Goal: Information Seeking & Learning: Learn about a topic

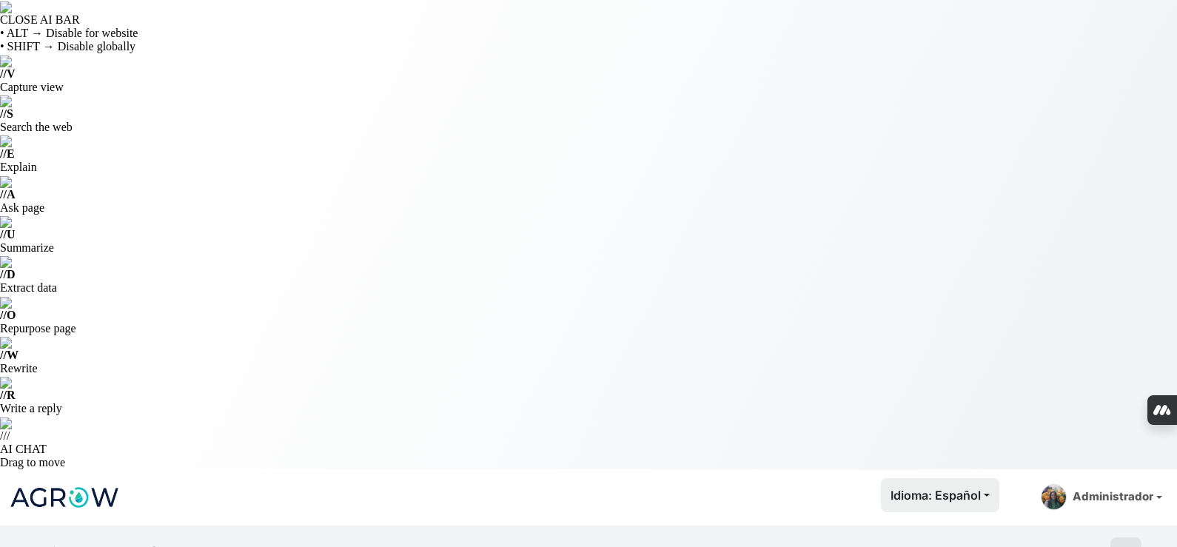
select select "1291"
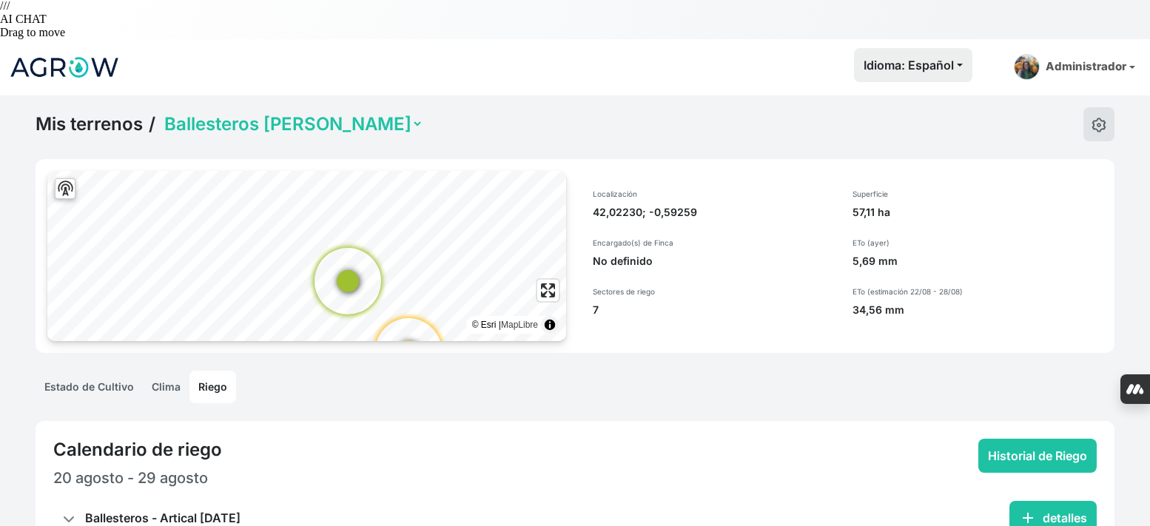
scroll to position [296, 0]
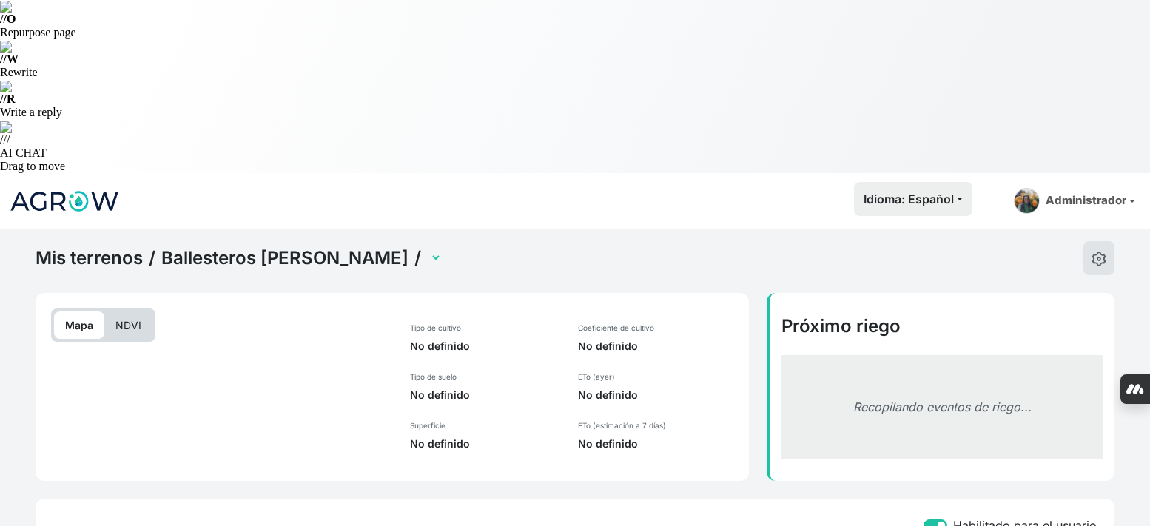
select select "2631"
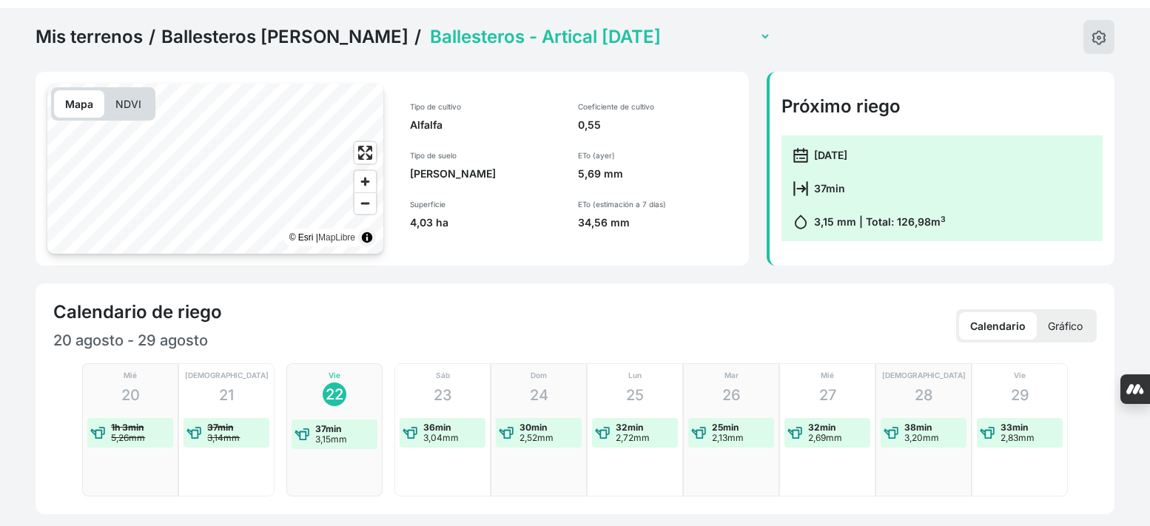
scroll to position [666, 0]
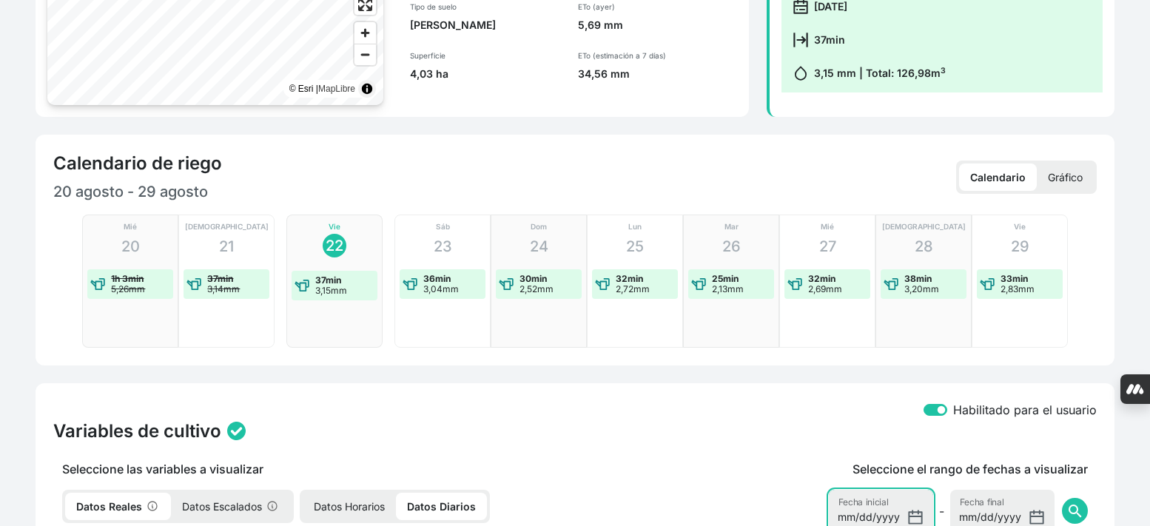
click at [914, 490] on input "[DATE]" at bounding box center [881, 511] width 104 height 43
type input "[DATE]"
click at [1079, 503] on span "search" at bounding box center [1076, 512] width 18 height 18
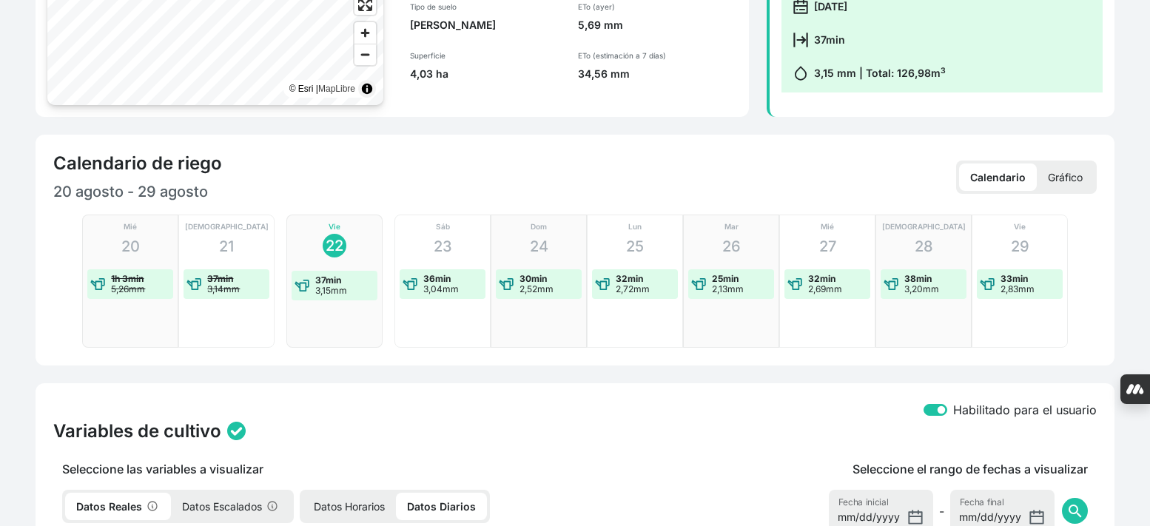
checkbox input "true"
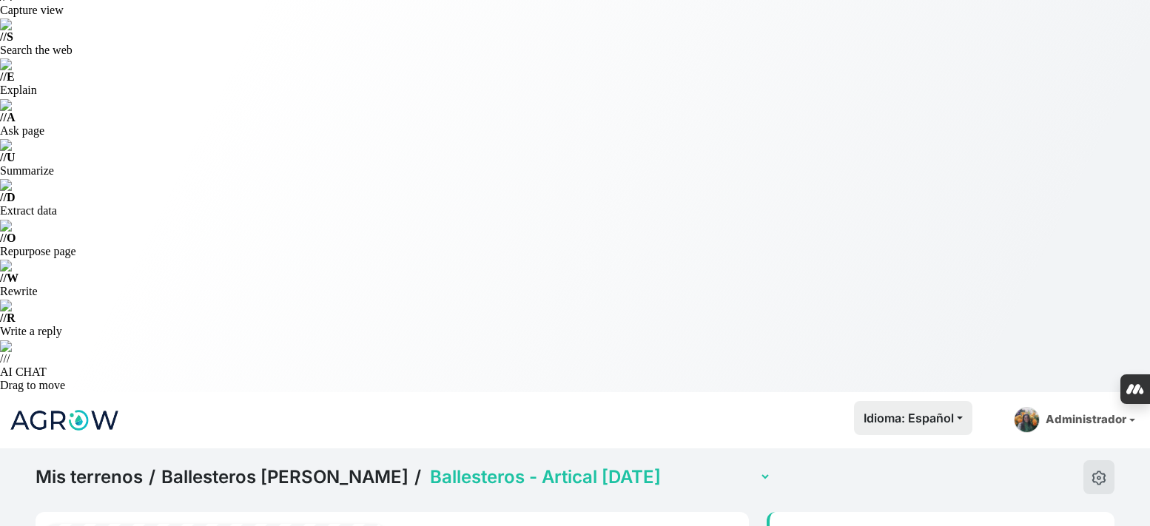
scroll to position [0, 0]
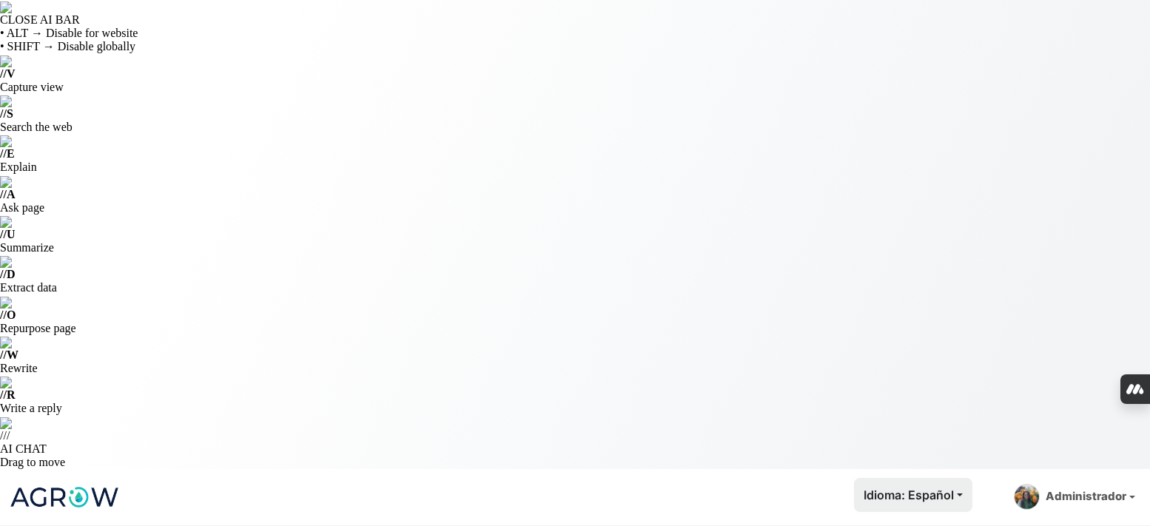
select select "2637"
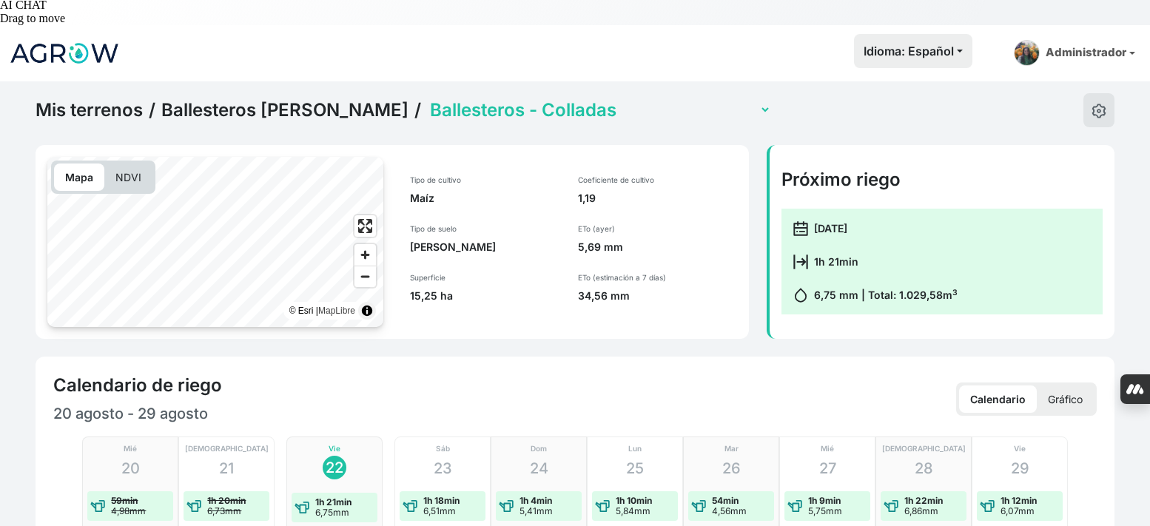
scroll to position [592, 0]
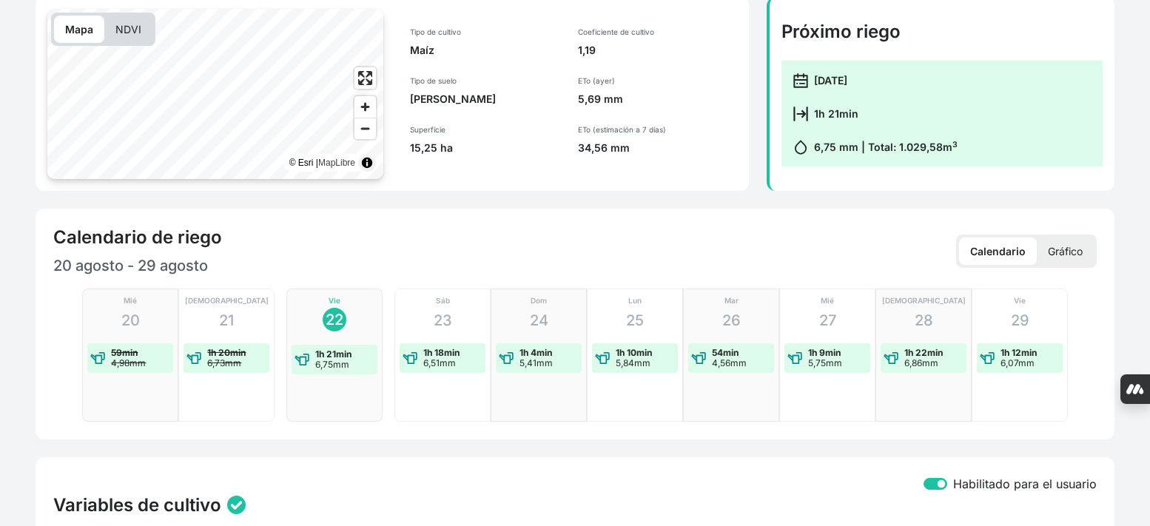
checkbox input "true"
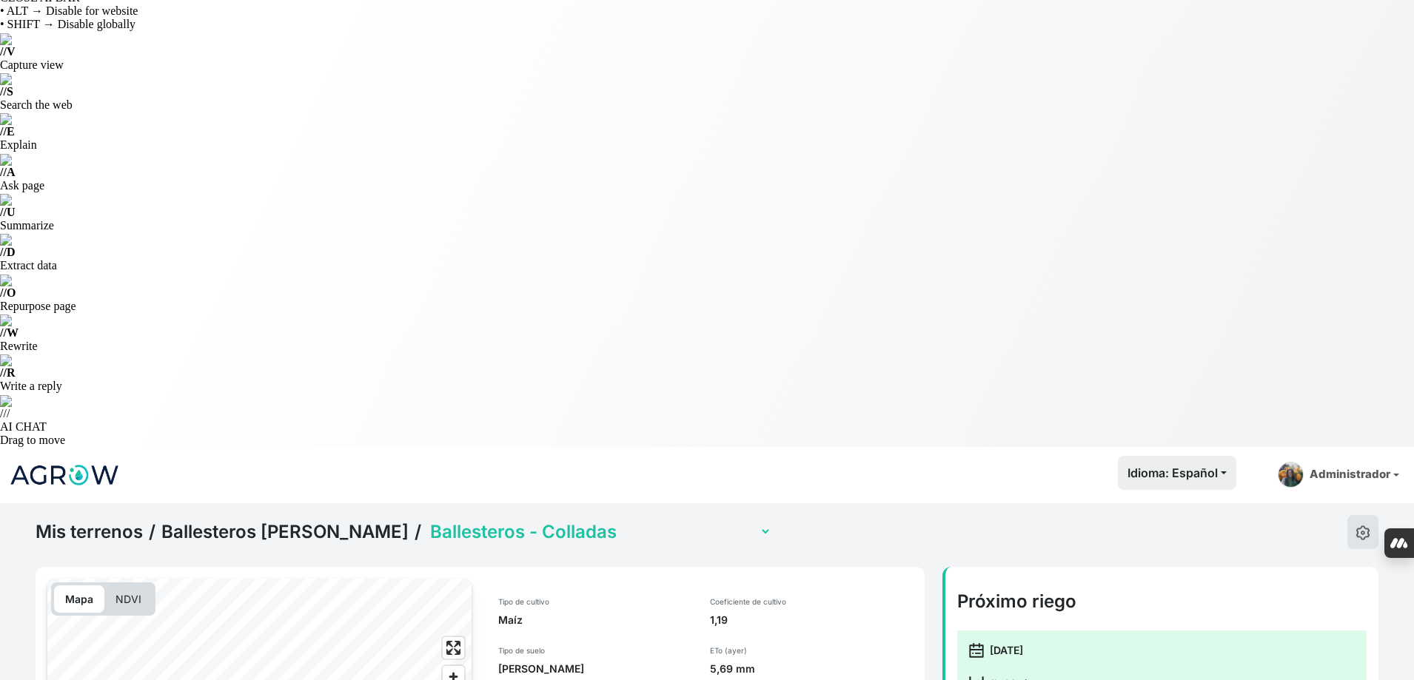
scroll to position [0, 0]
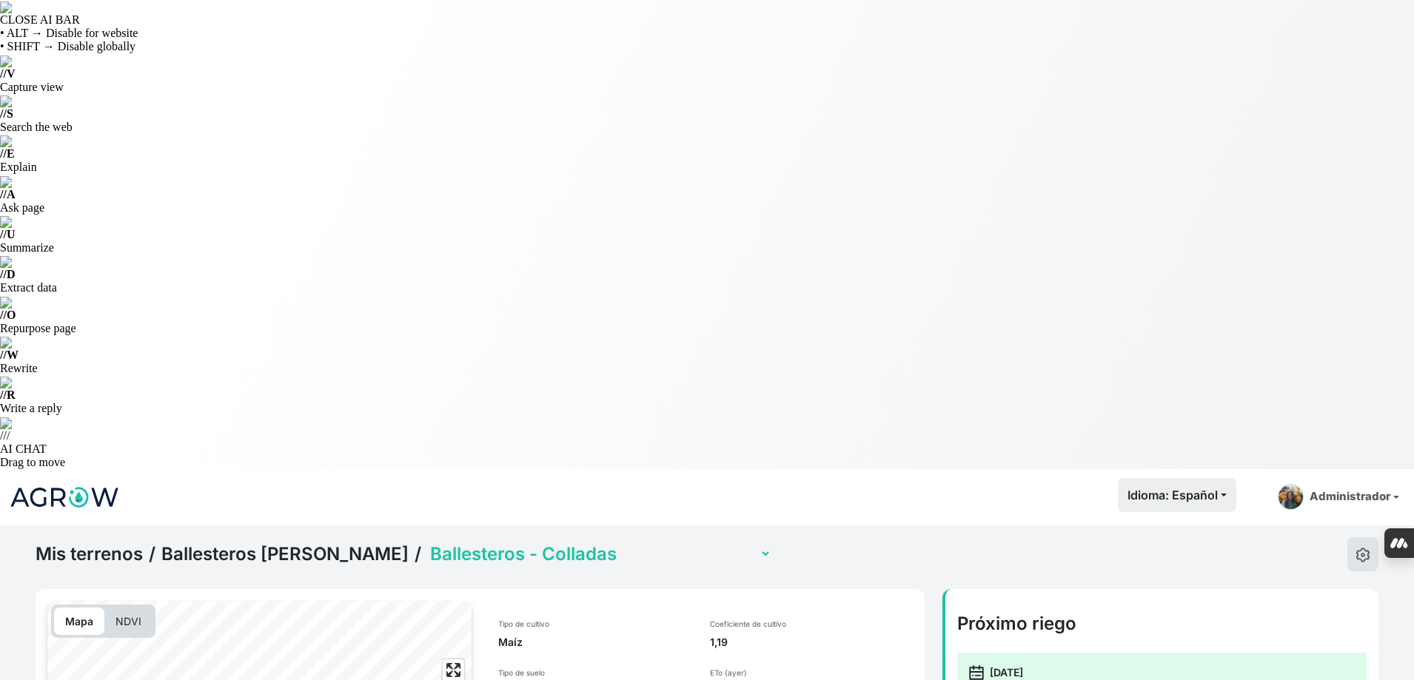
click at [520, 543] on select "Ballesteros - Artical [DATE] Ballesteros - Colladas Ballesteros - Lote (con sen…" at bounding box center [599, 554] width 344 height 23
click at [427, 543] on select "Ballesteros - Artical [DATE] Ballesteros - Colladas Ballesteros - Lote (con sen…" at bounding box center [599, 554] width 344 height 23
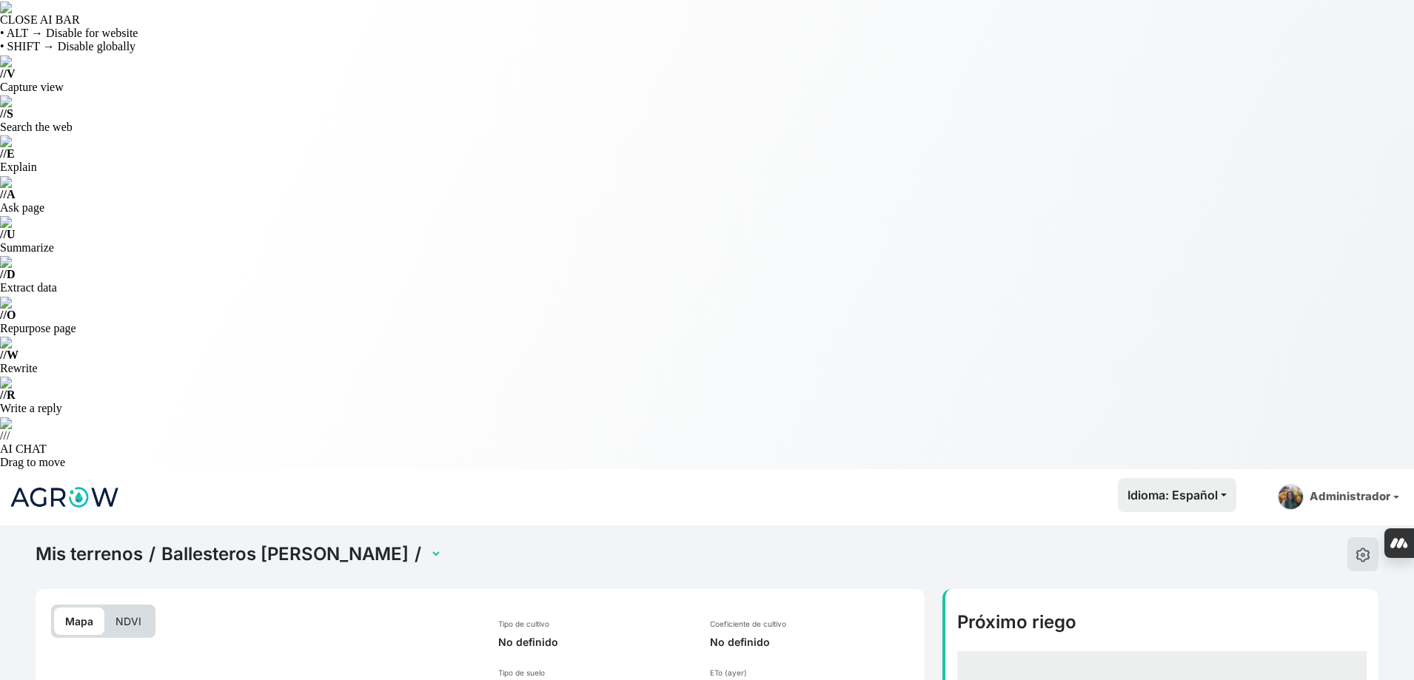
select select "2635"
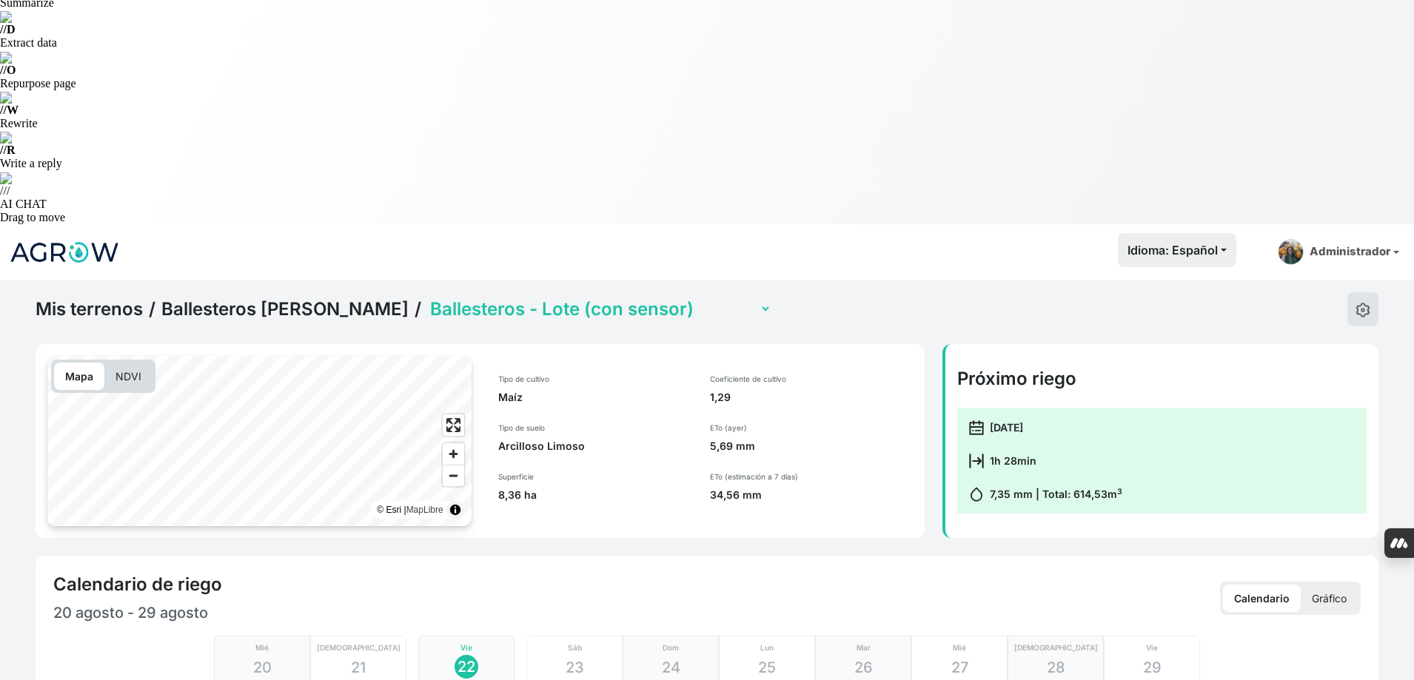
scroll to position [444, 0]
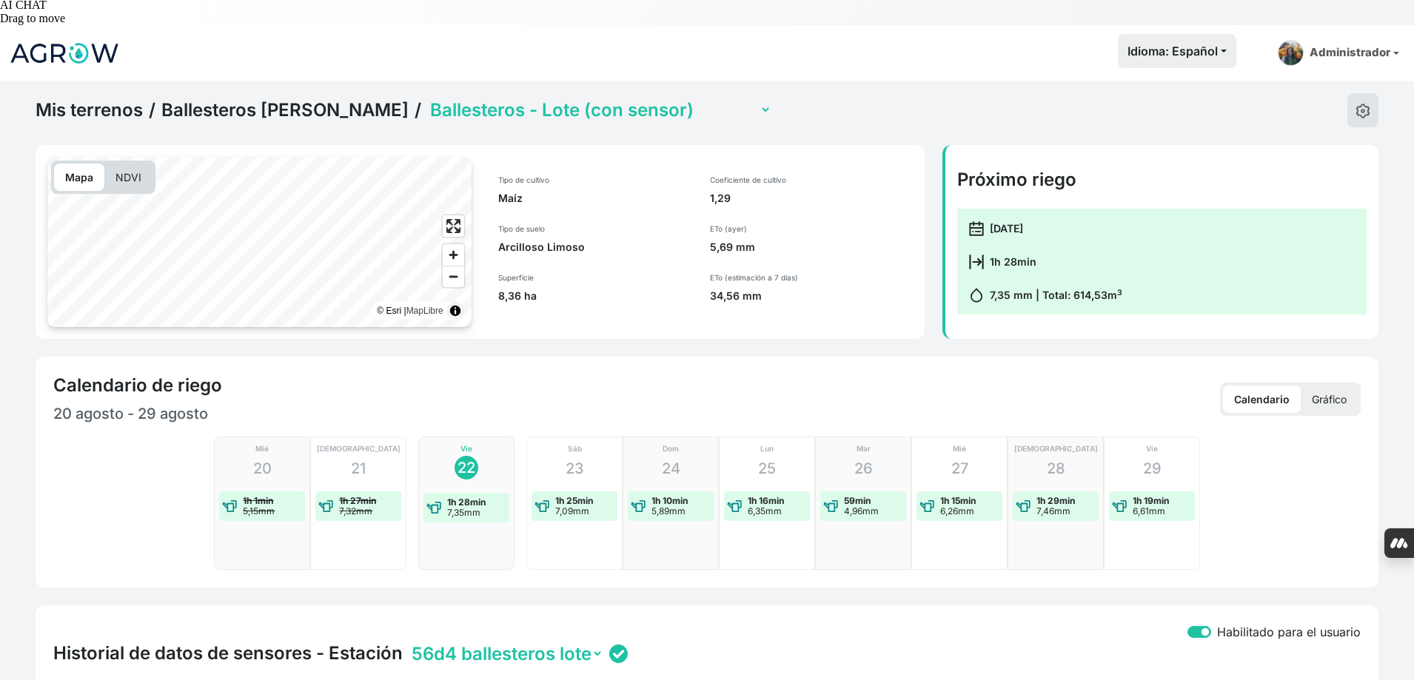
checkbox input "true"
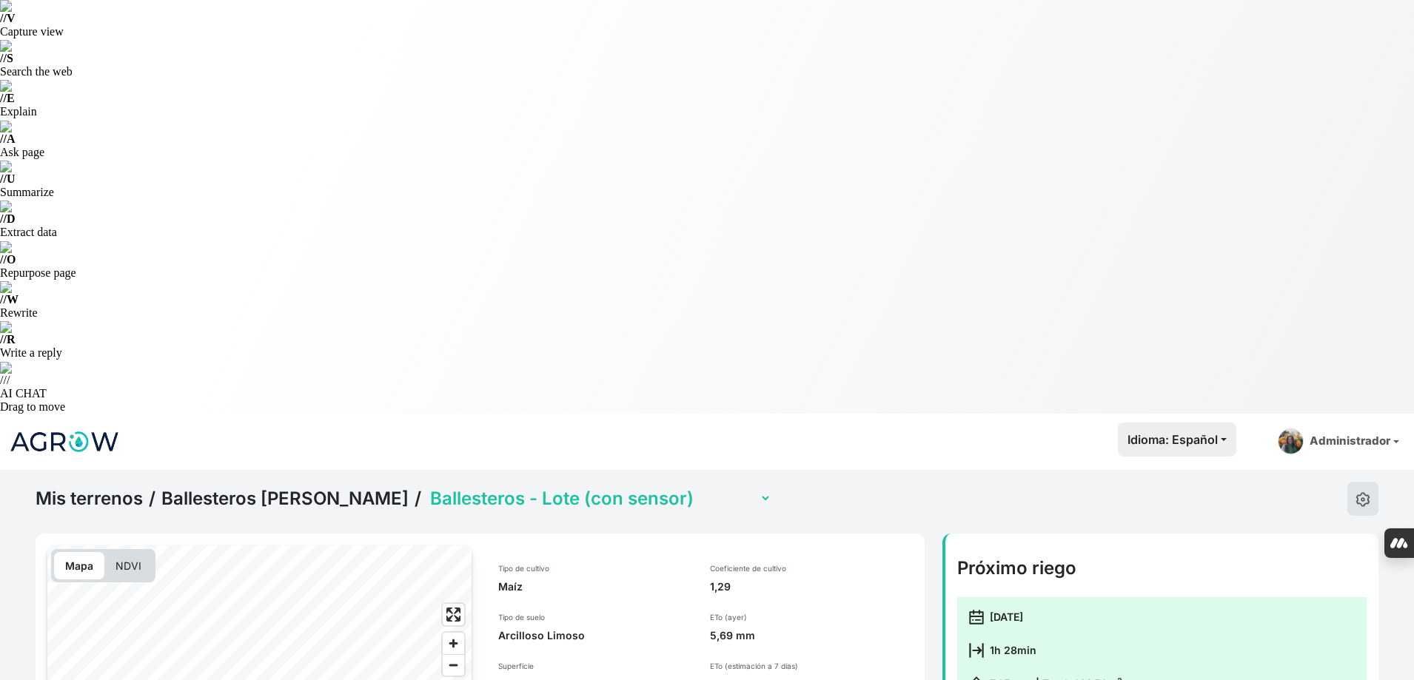
scroll to position [0, 0]
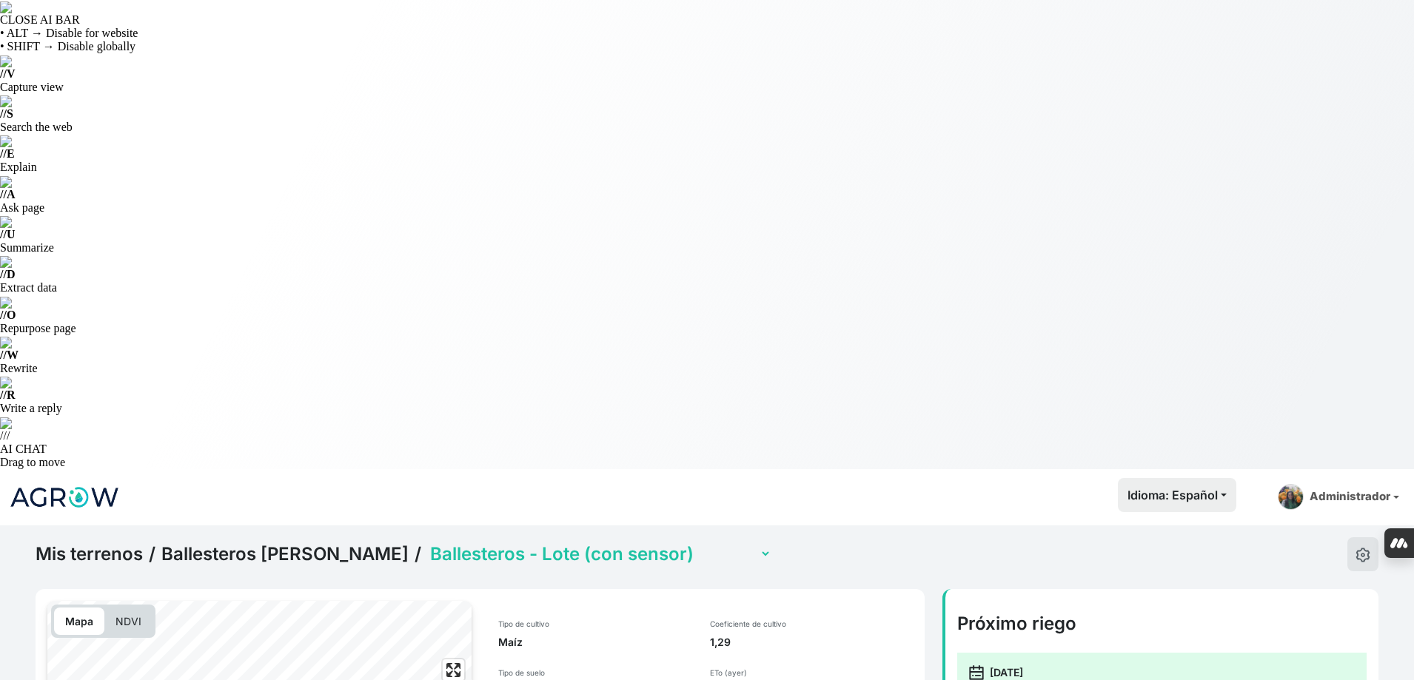
click at [487, 543] on select "Ballesteros - Artical [DATE] Ballesteros - Colladas Ballesteros - Lote (con sen…" at bounding box center [599, 554] width 344 height 23
click at [427, 543] on select "Ballesteros - Artical [DATE] Ballesteros - Colladas Ballesteros - Lote (con sen…" at bounding box center [599, 554] width 344 height 23
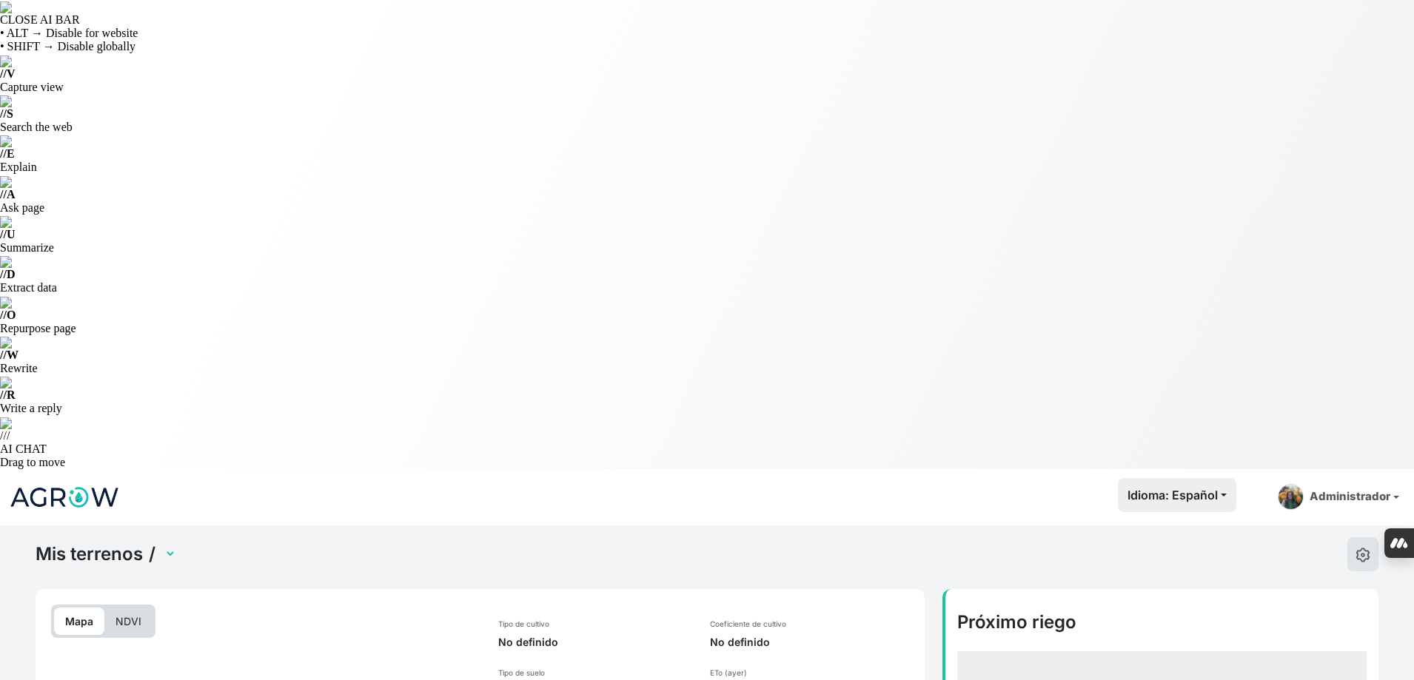
select select "2636"
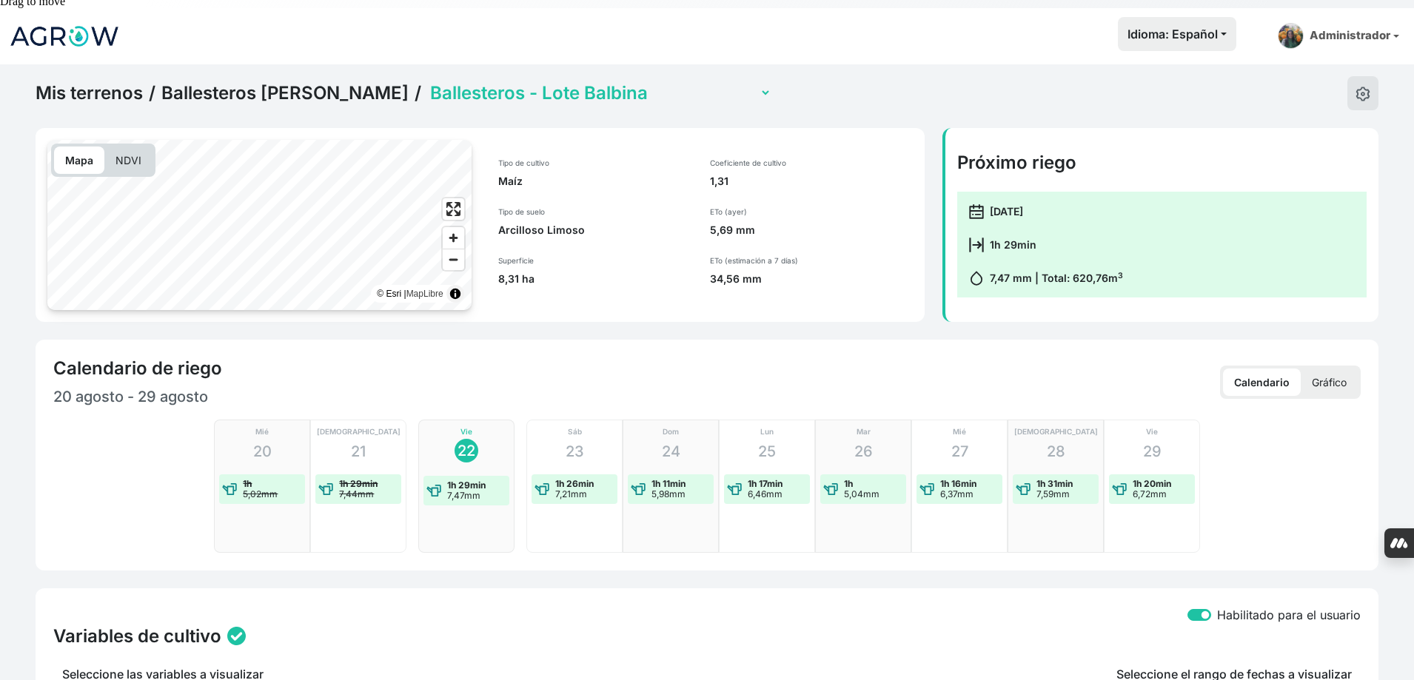
scroll to position [518, 0]
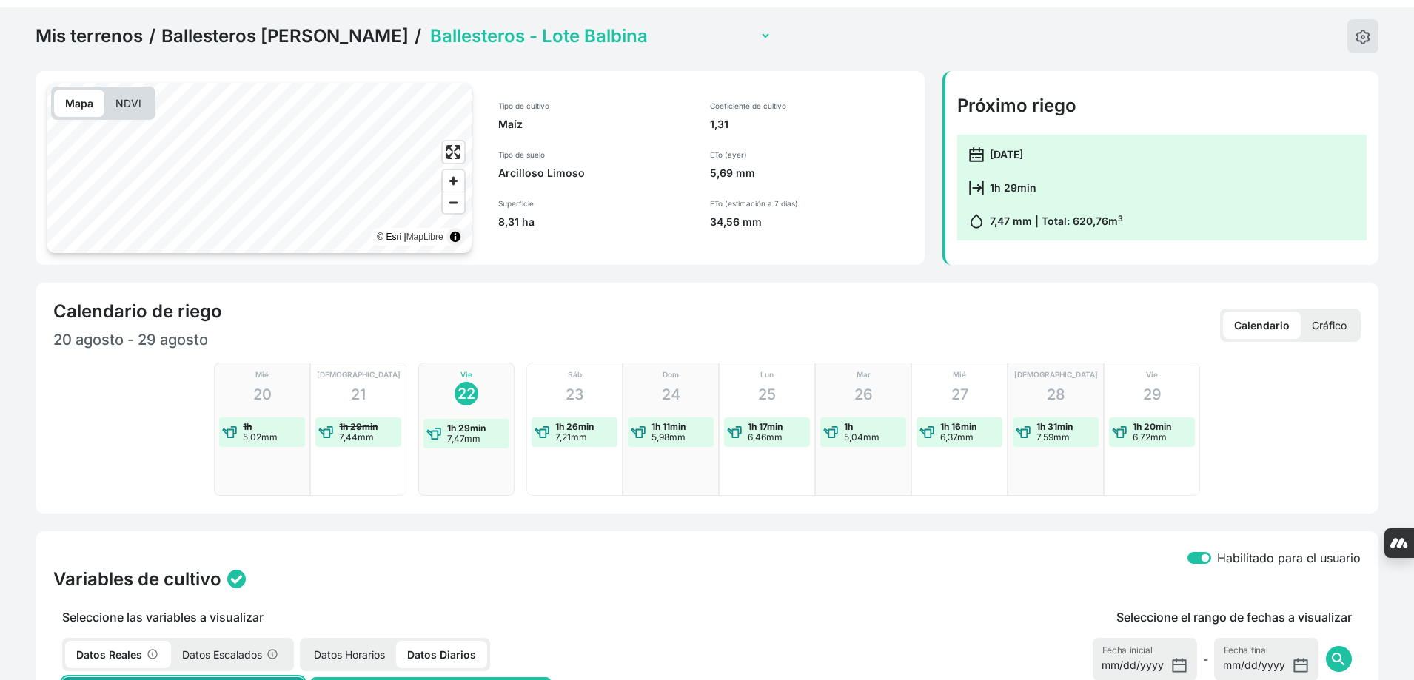
checkbox input "true"
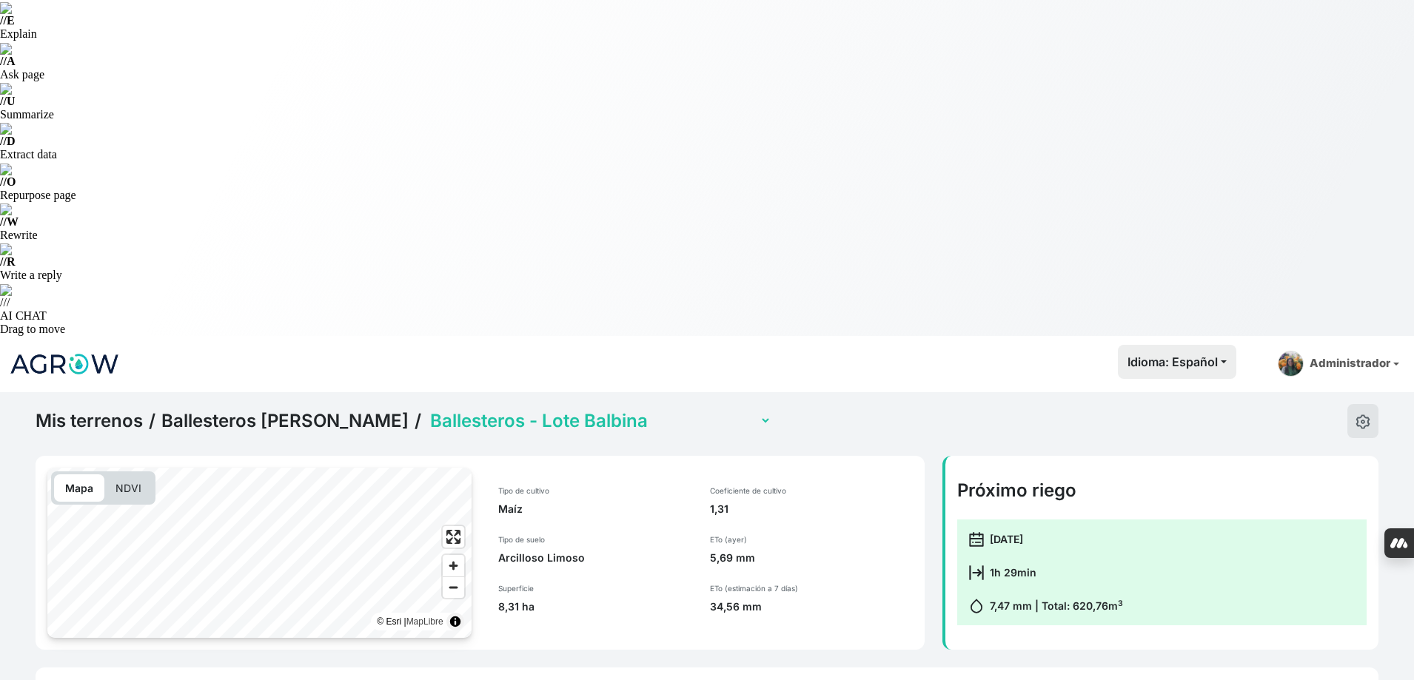
scroll to position [0, 0]
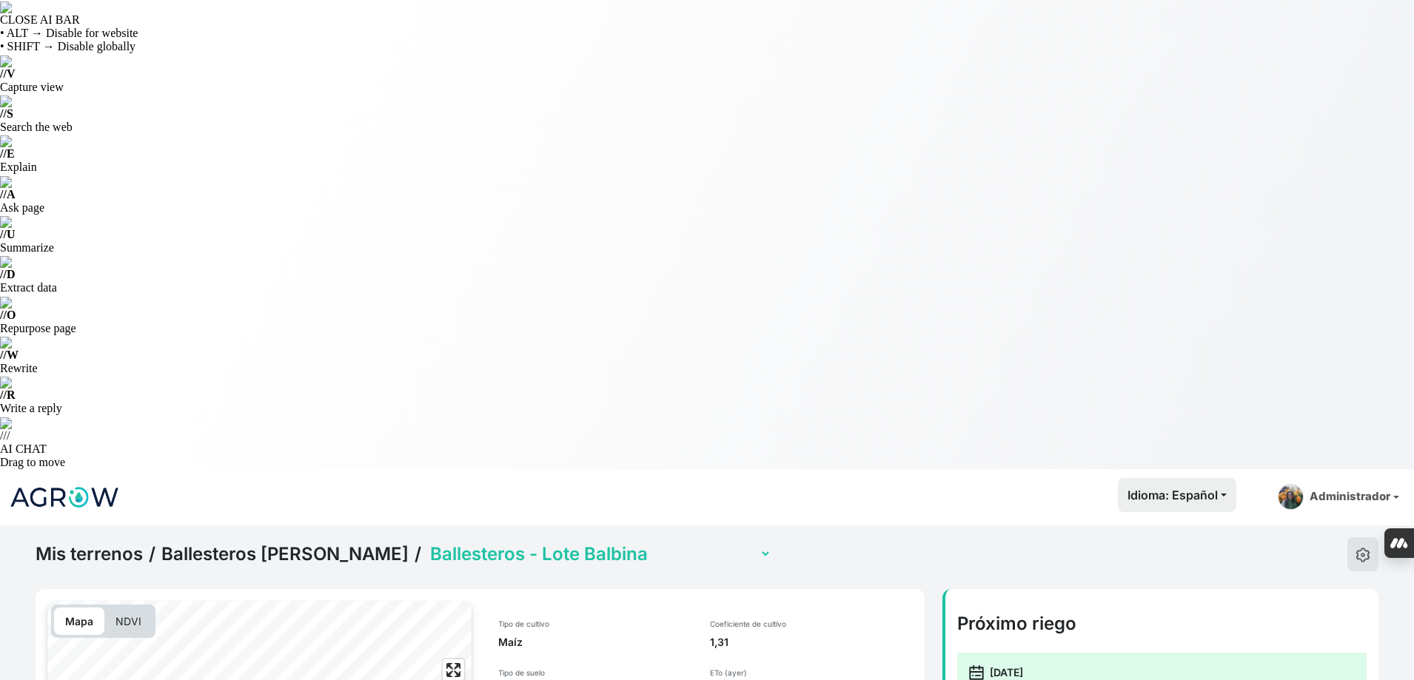
click at [493, 543] on select "Ballesteros - Artical [DATE] Ballesteros - Colladas Ballesteros - Lote (con sen…" at bounding box center [599, 554] width 344 height 23
click at [427, 543] on select "Ballesteros - Artical [DATE] Ballesteros - Colladas Ballesteros - Lote (con sen…" at bounding box center [599, 554] width 344 height 23
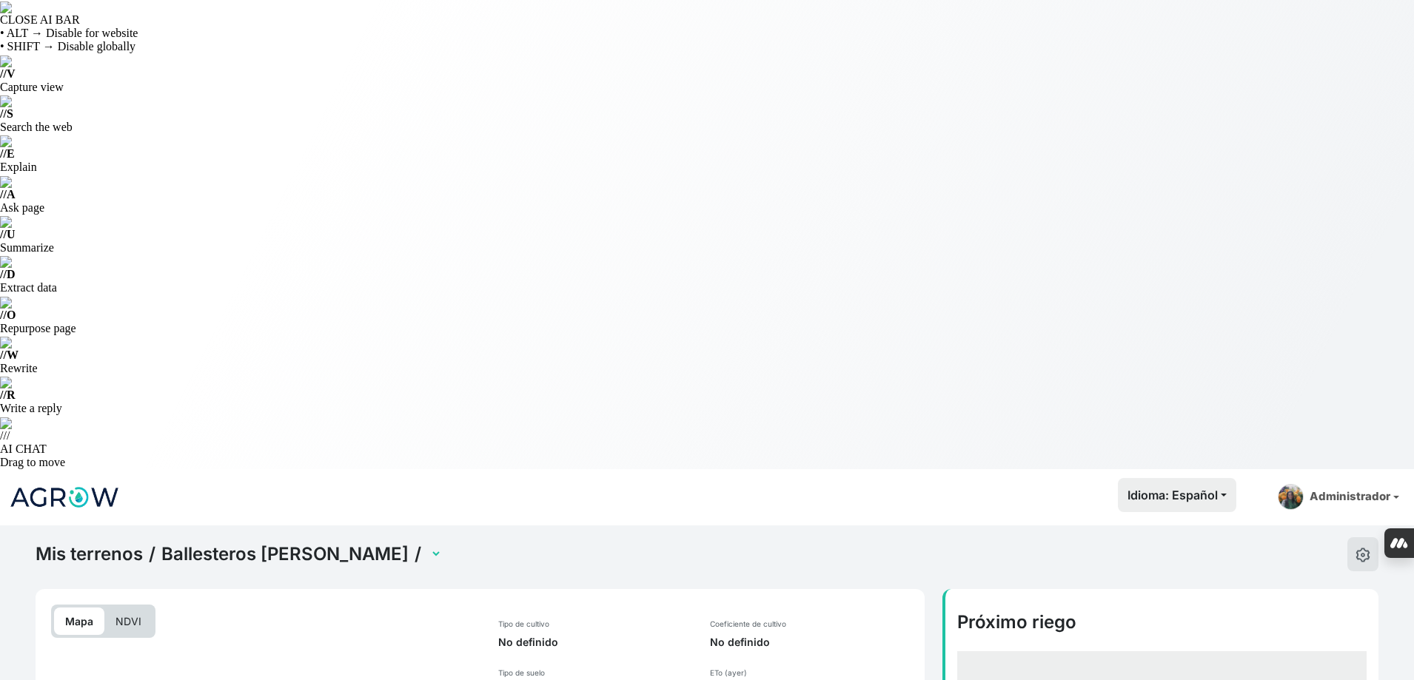
select select "2634"
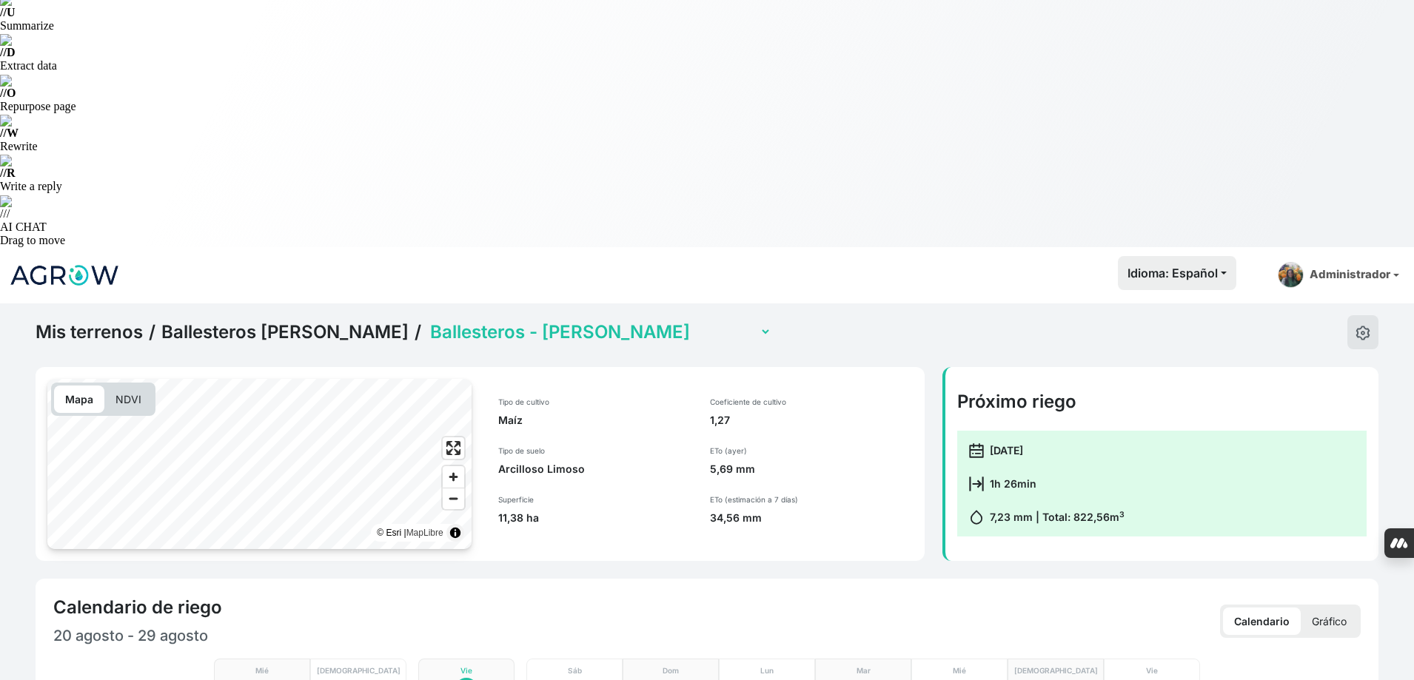
scroll to position [444, 0]
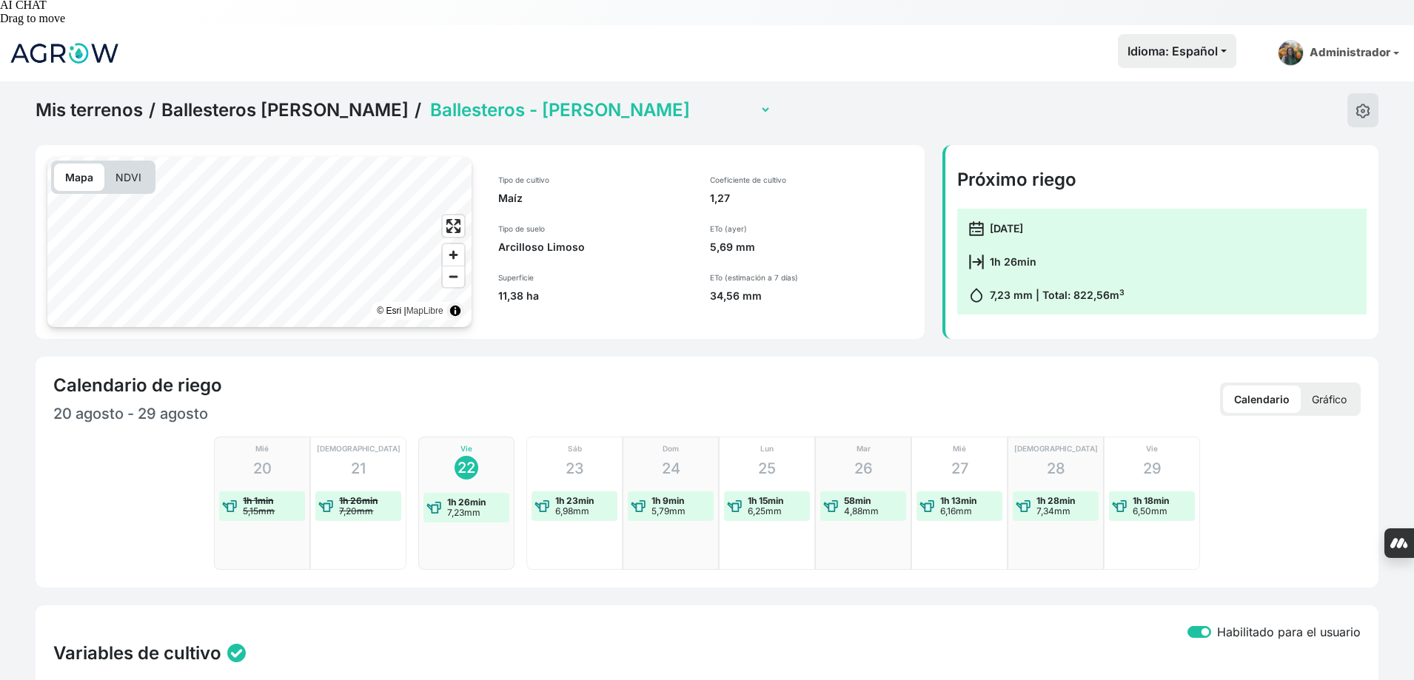
checkbox input "true"
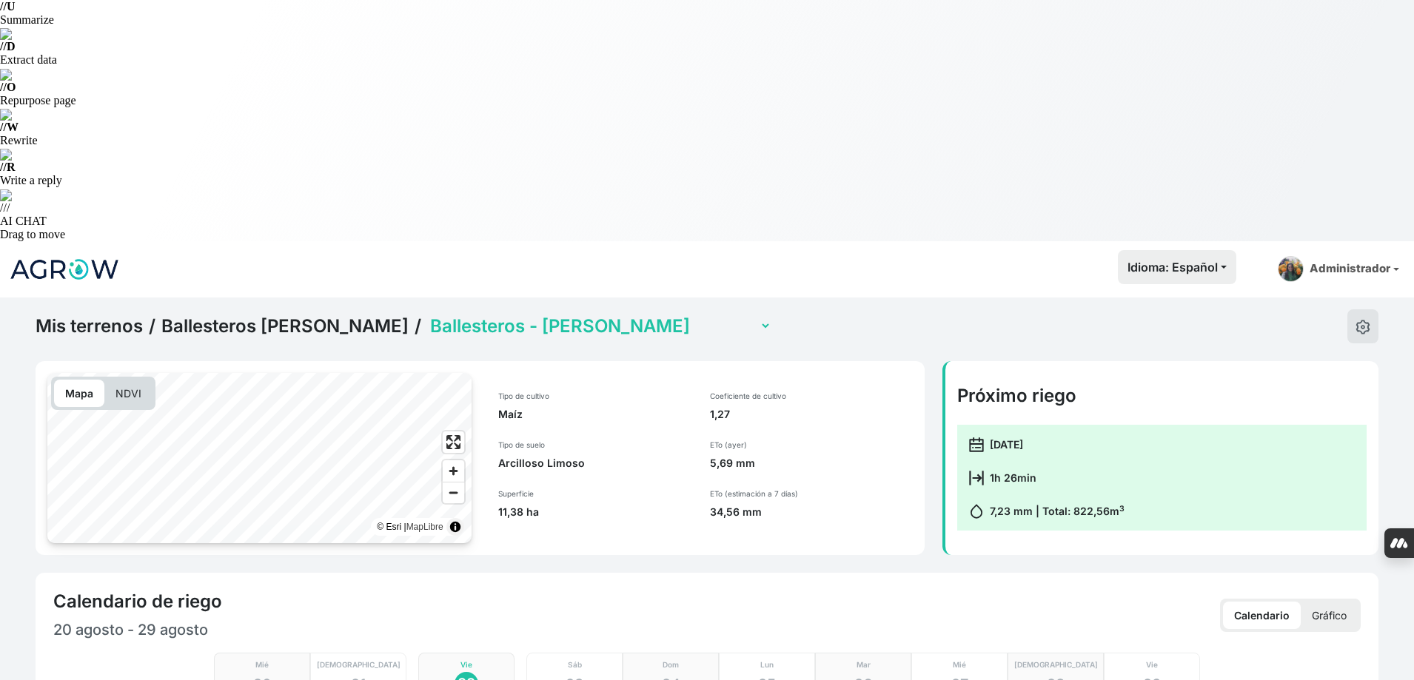
scroll to position [0, 0]
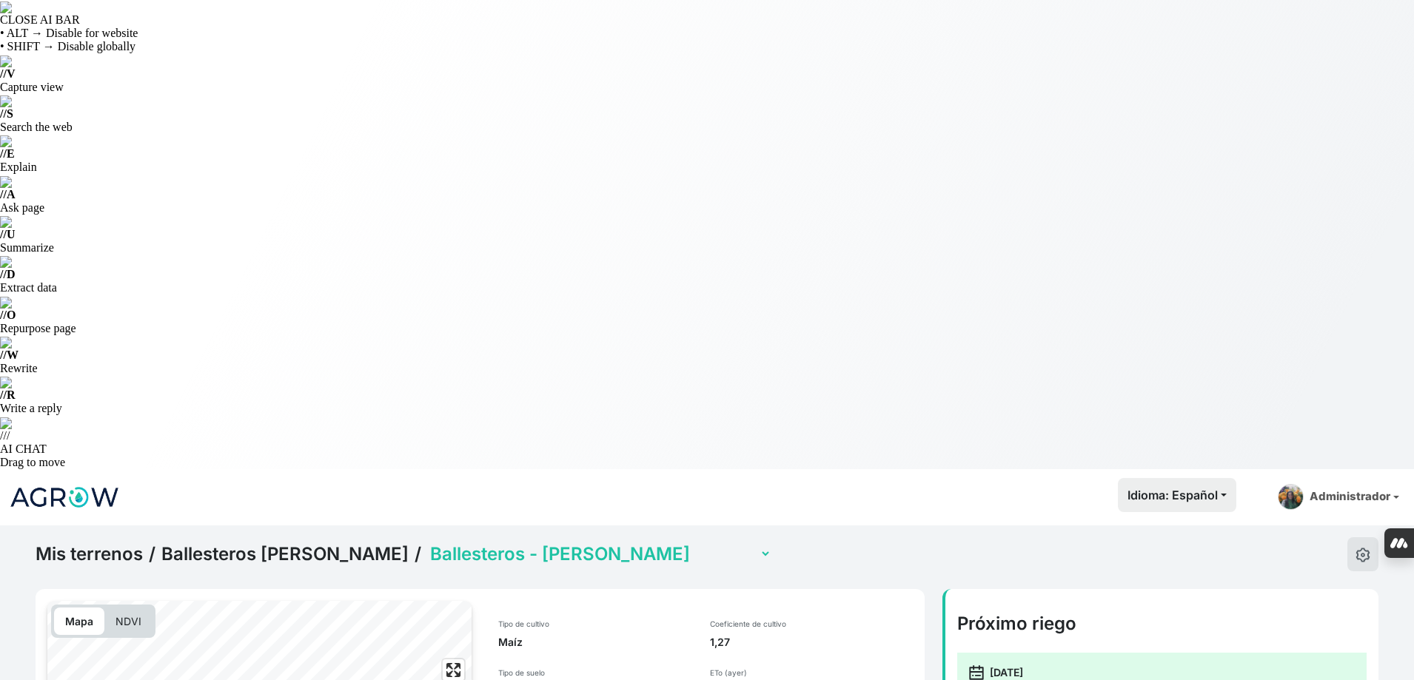
click at [523, 543] on select "Ballesteros - Artical [DATE] Ballesteros - Colladas Ballesteros - Lote (con sen…" at bounding box center [599, 554] width 344 height 23
click at [427, 543] on select "Ballesteros - Artical [DATE] Ballesteros - Colladas Ballesteros - Lote (con sen…" at bounding box center [599, 554] width 344 height 23
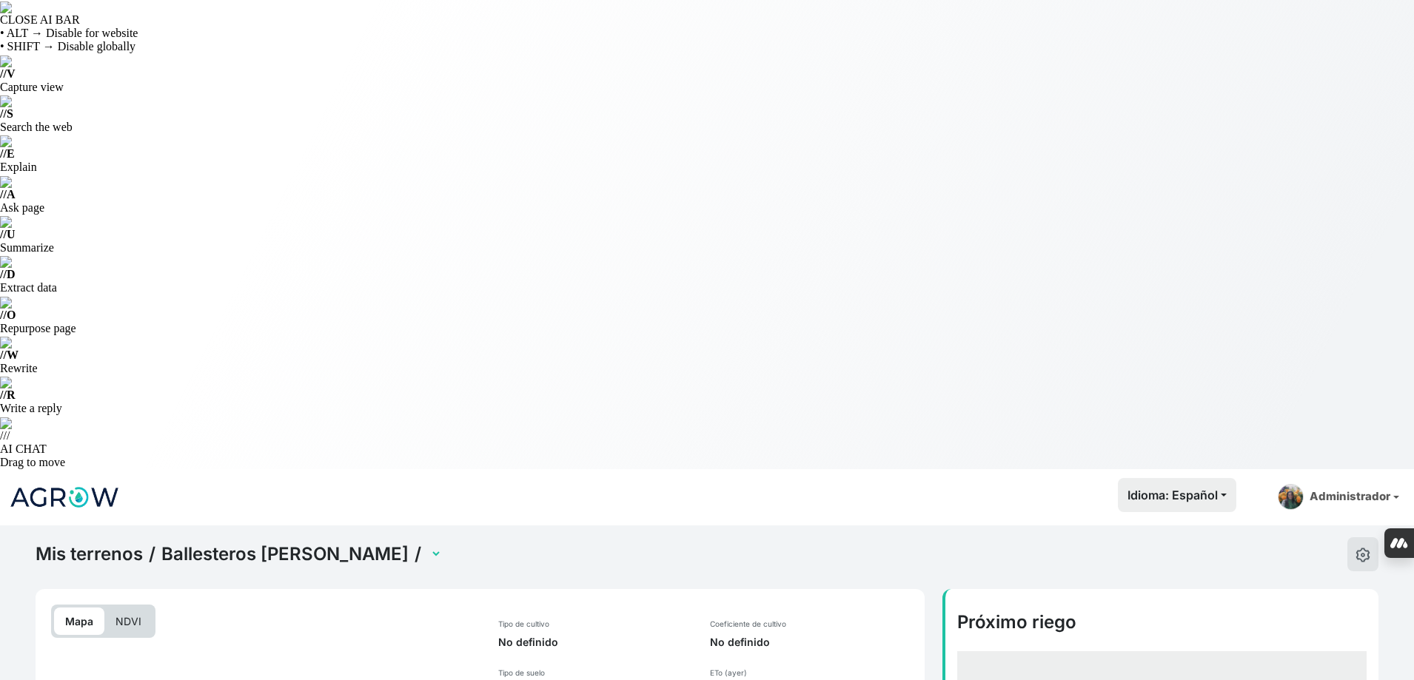
select select "2632"
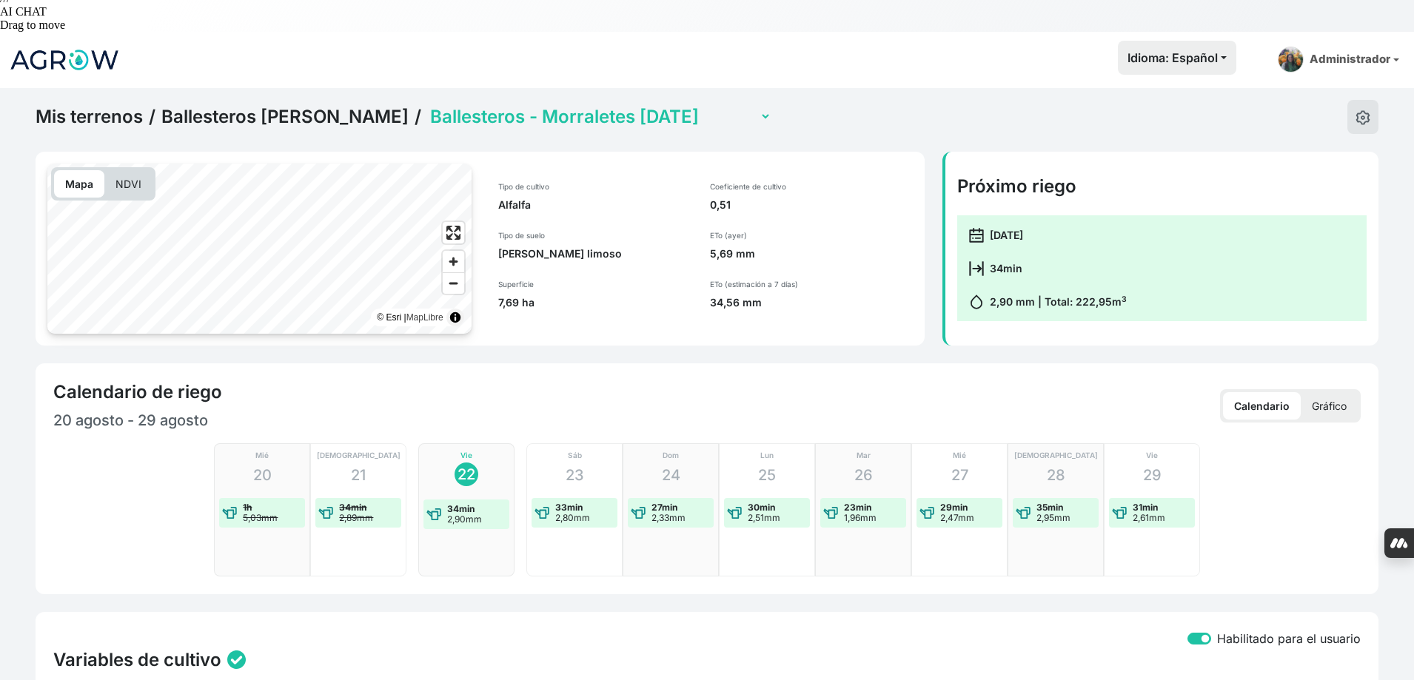
scroll to position [444, 0]
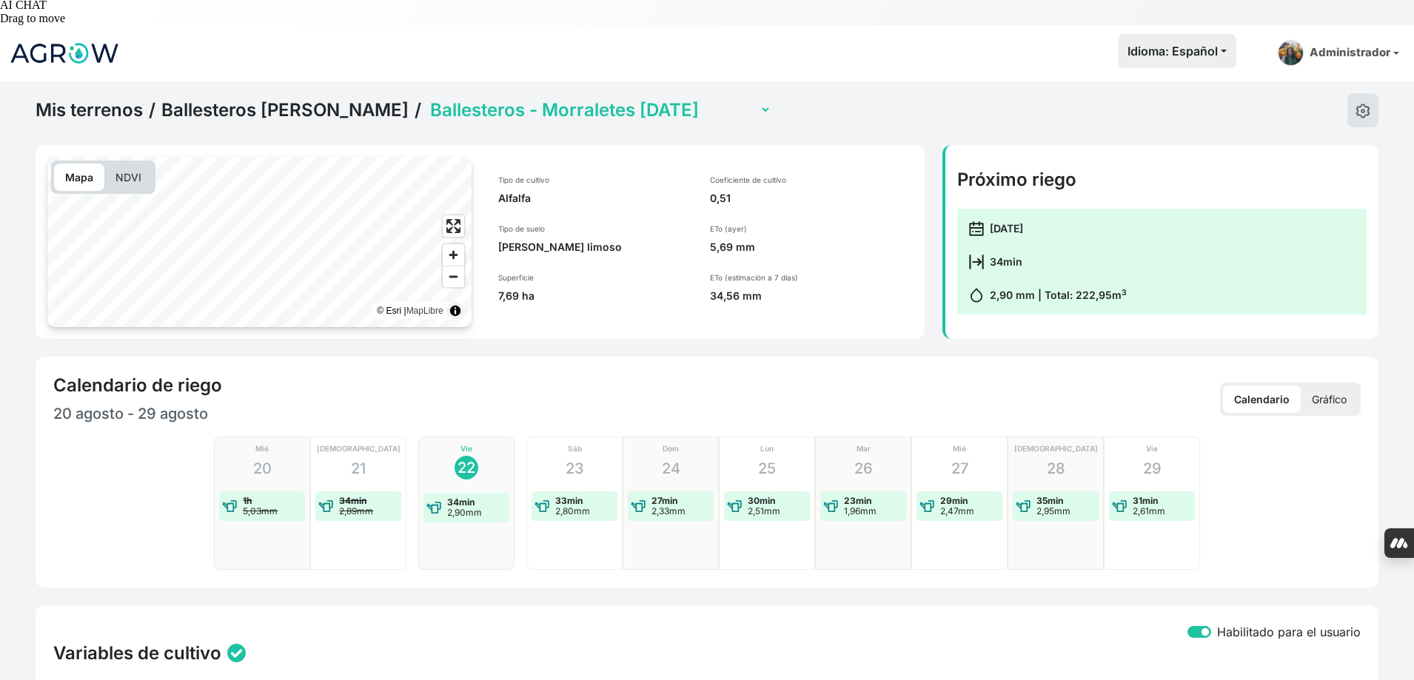
checkbox input "true"
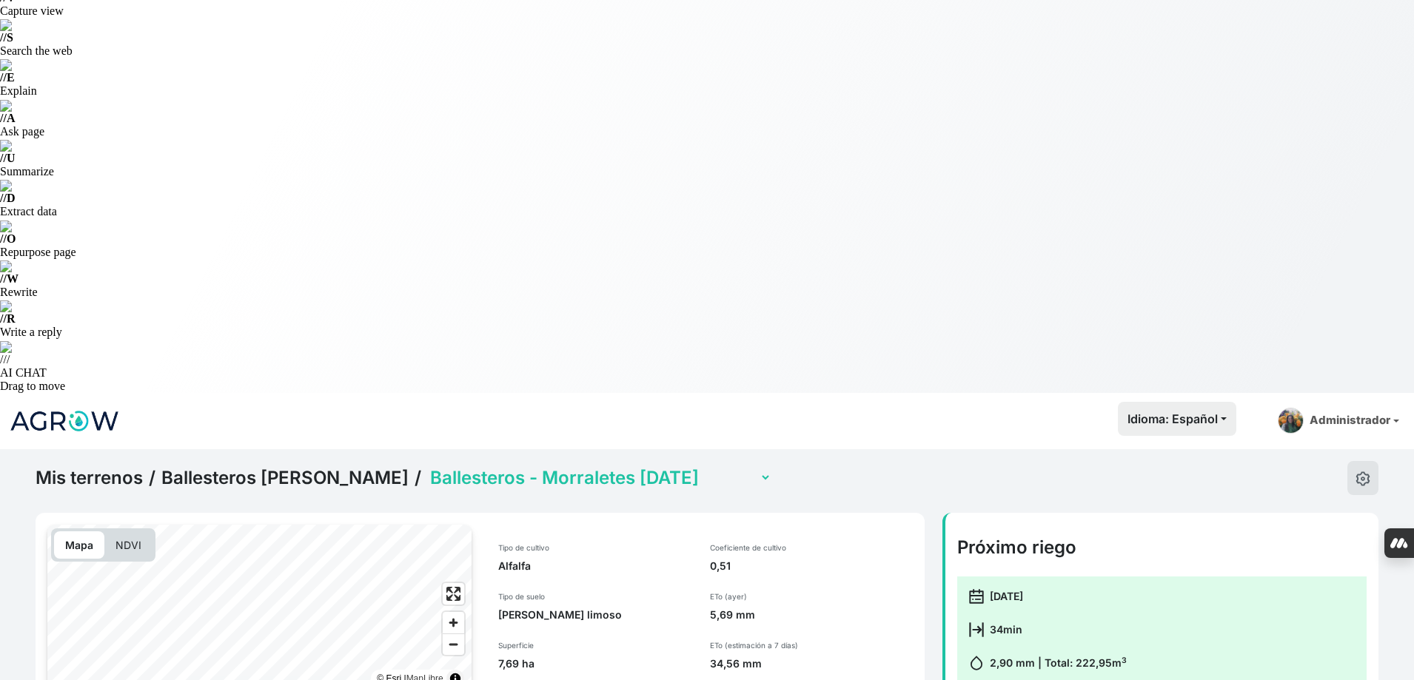
scroll to position [0, 0]
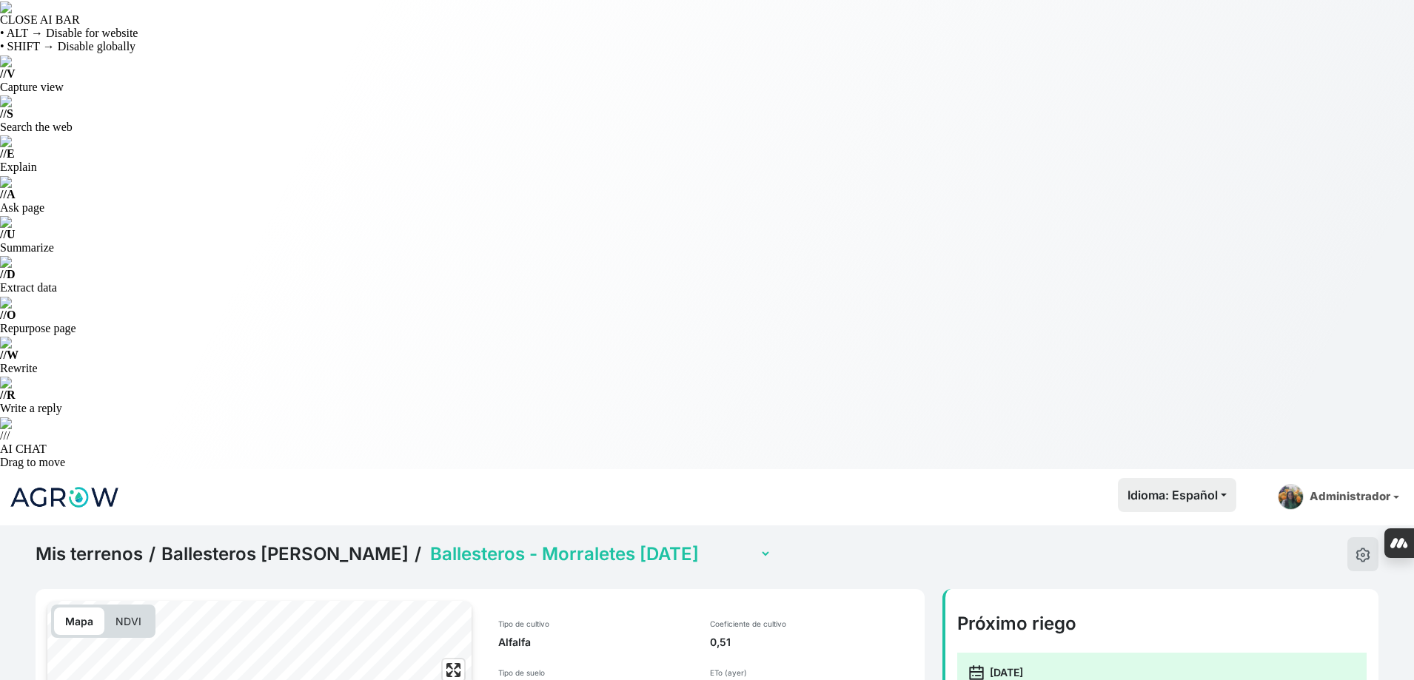
click at [596, 543] on select "Ballesteros - Artical [DATE] Ballesteros - Colladas Ballesteros - Lote (con sen…" at bounding box center [599, 554] width 344 height 23
click at [427, 543] on select "Ballesteros - Artical [DATE] Ballesteros - Colladas Ballesteros - Lote (con sen…" at bounding box center [599, 554] width 344 height 23
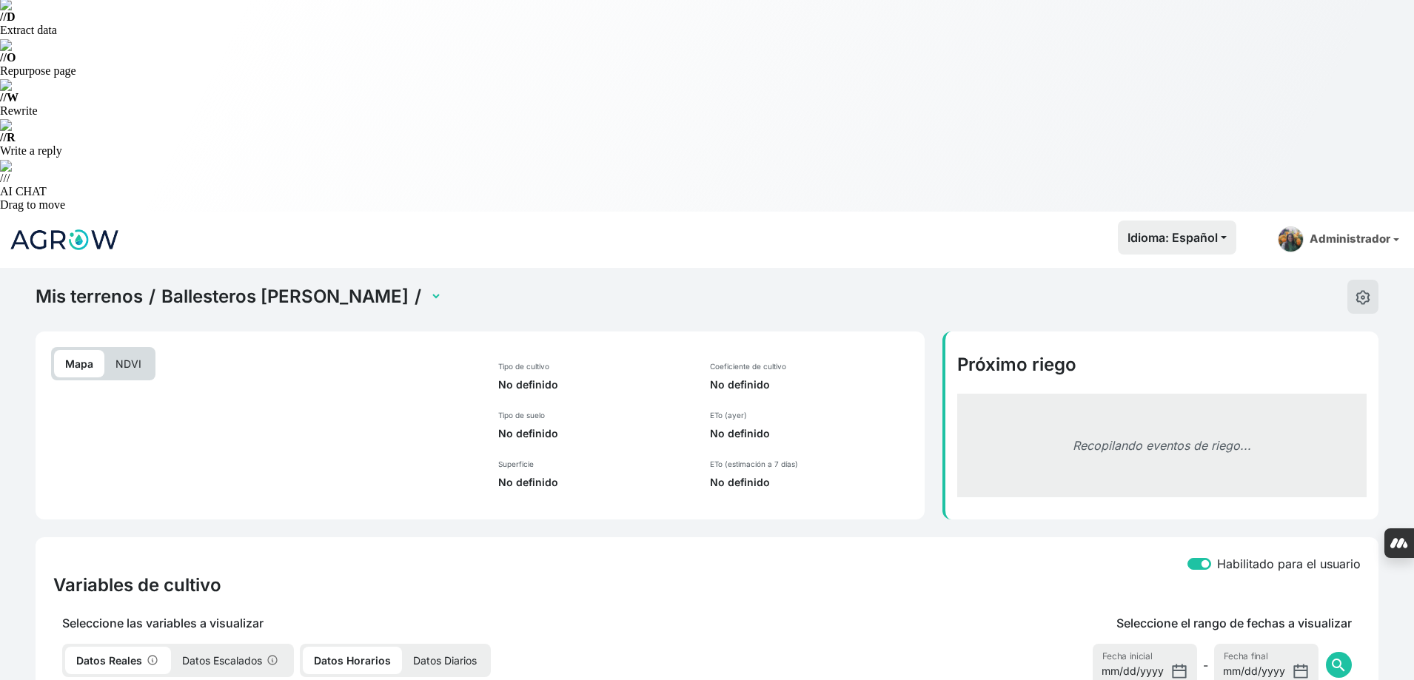
select select "2633"
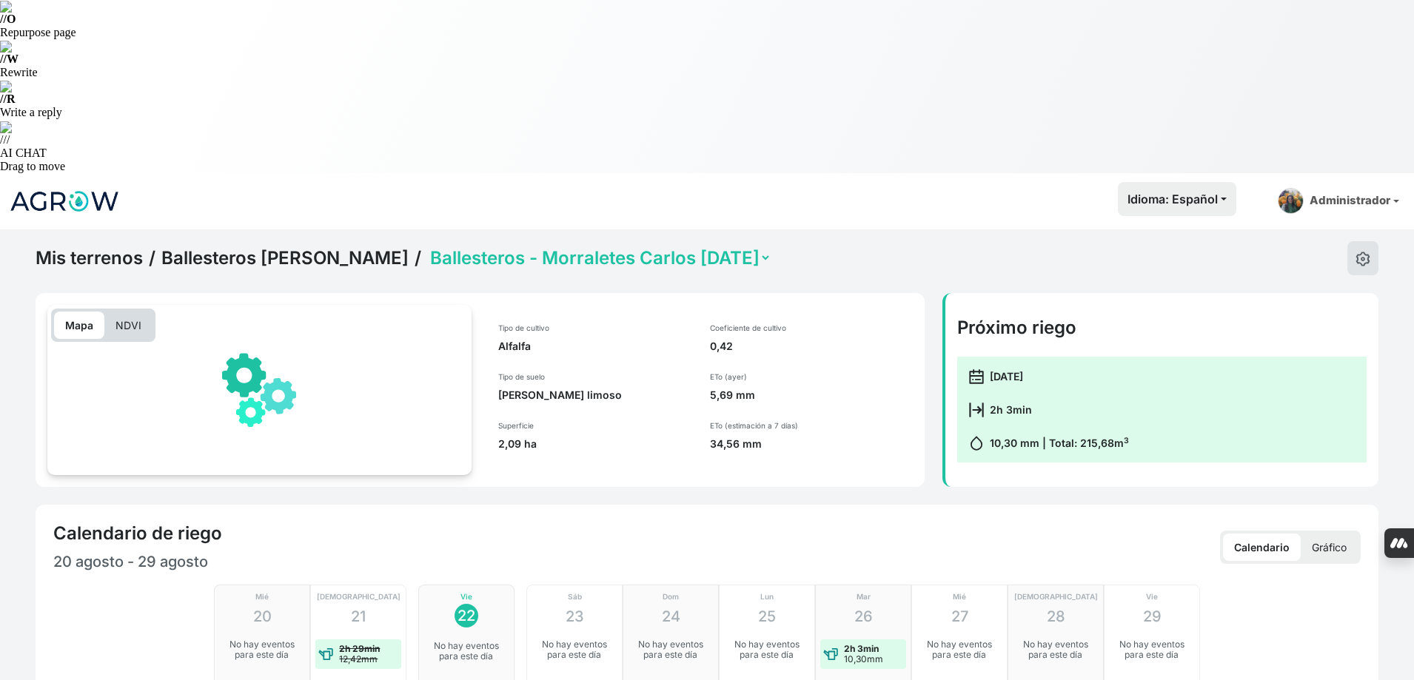
scroll to position [332, 0]
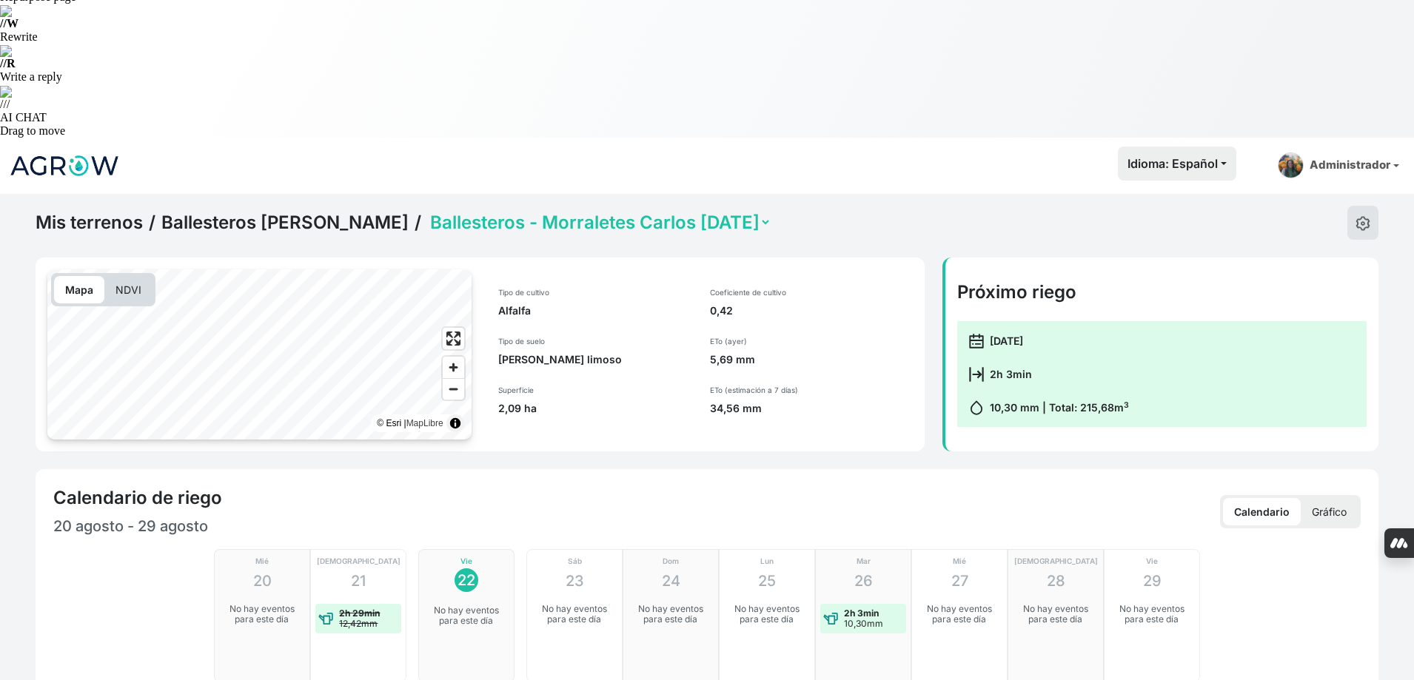
checkbox input "true"
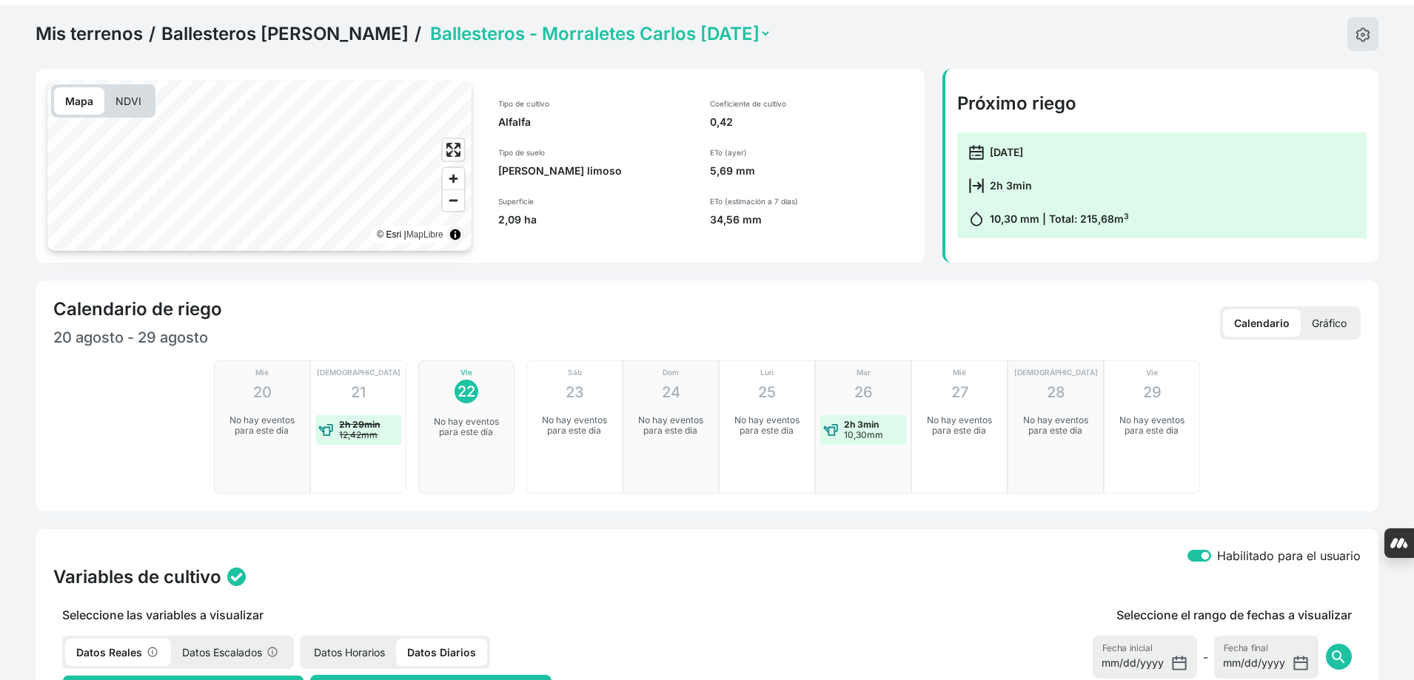
scroll to position [406, 0]
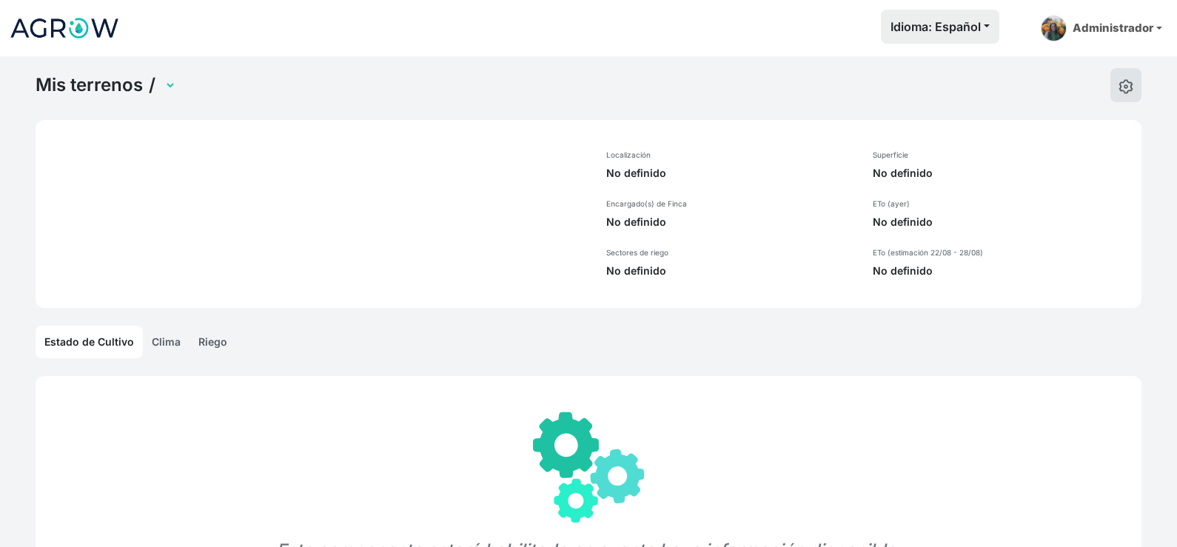
select select "1281"
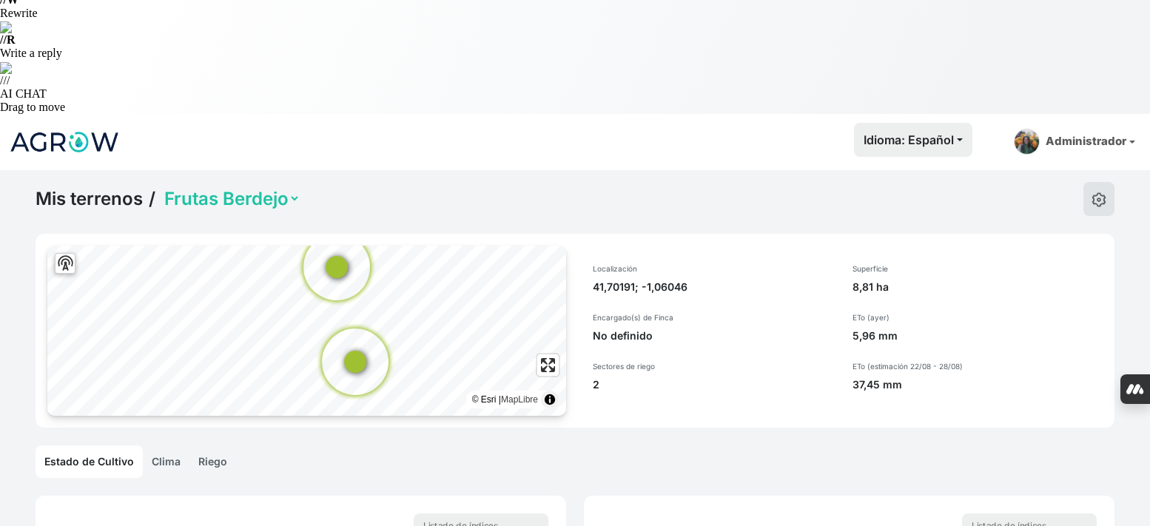
scroll to position [286, 0]
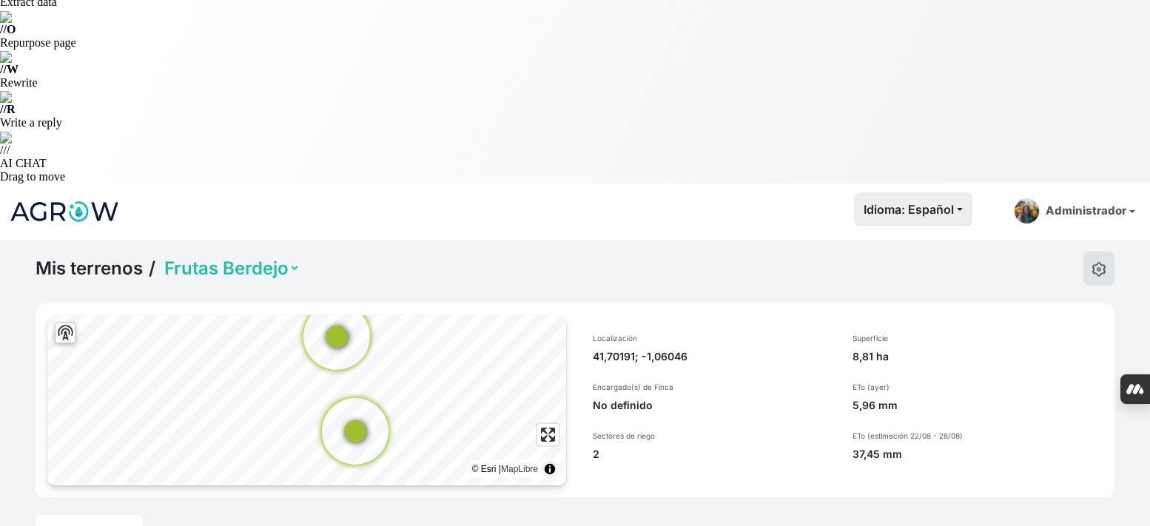
click at [198, 515] on link "Riego" at bounding box center [212, 531] width 47 height 33
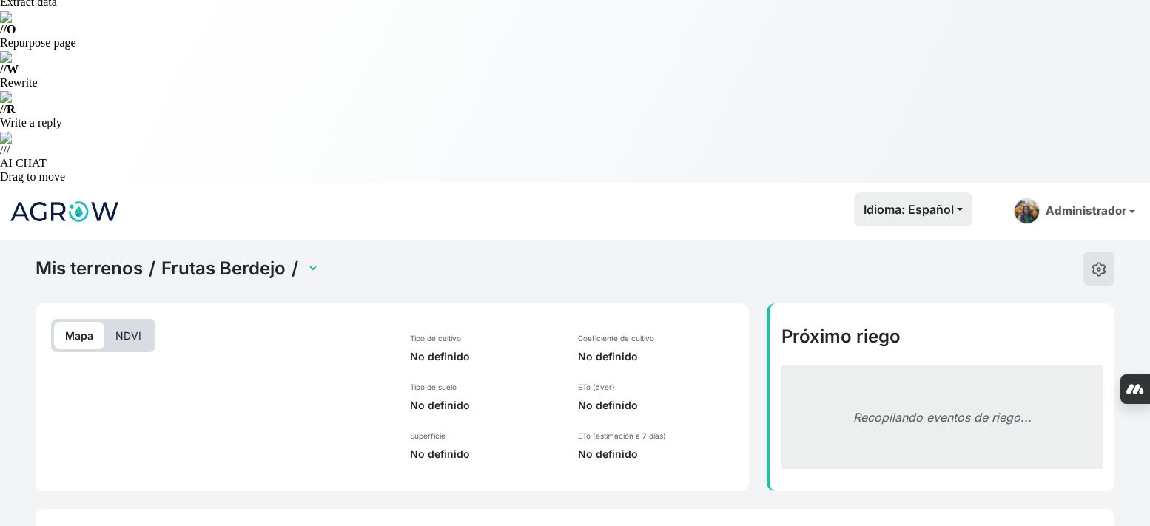
select select "2584"
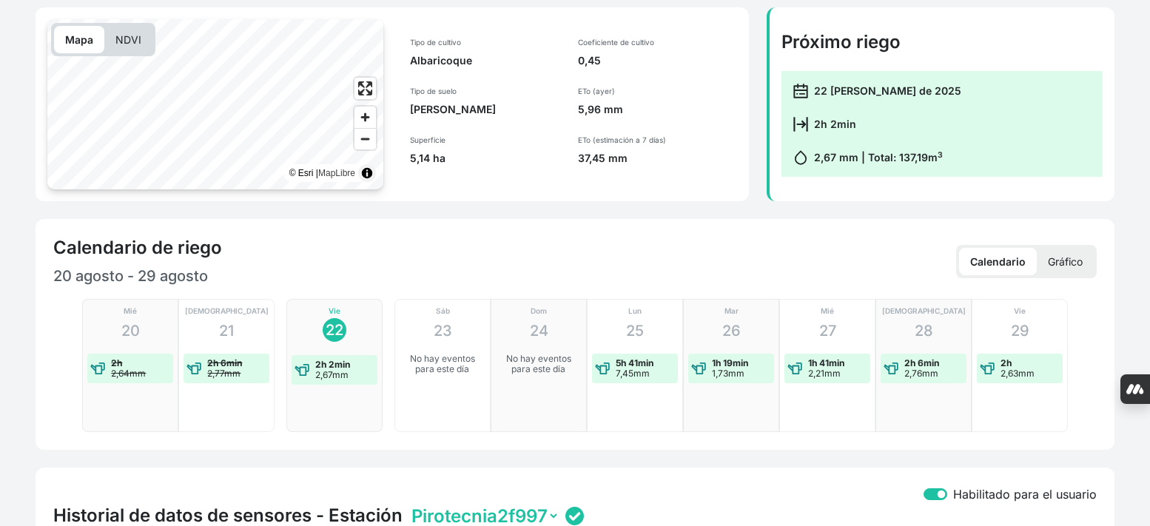
scroll to position [730, 0]
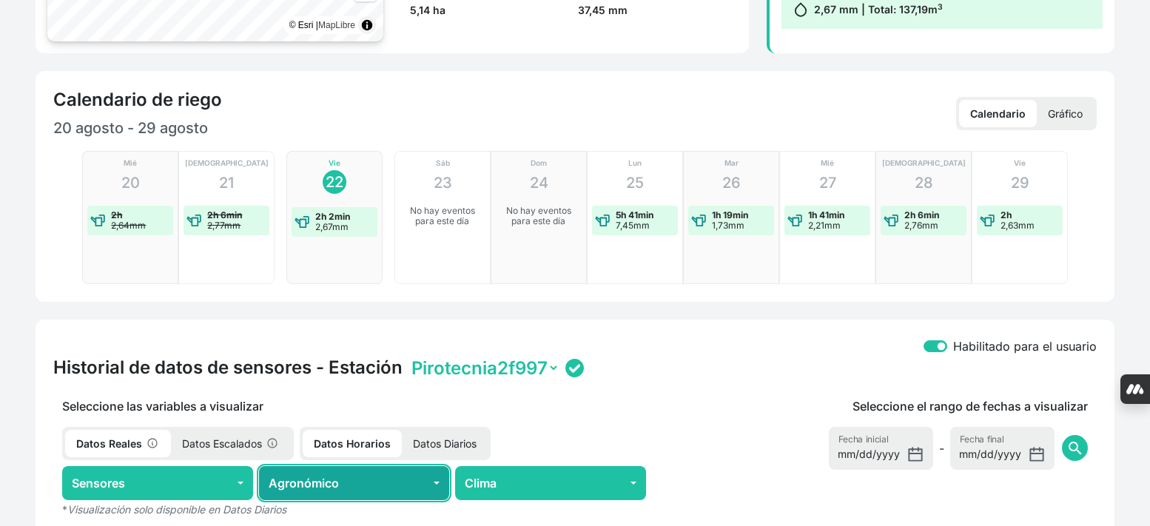
click at [429, 466] on button "Agronómico" at bounding box center [354, 483] width 191 height 34
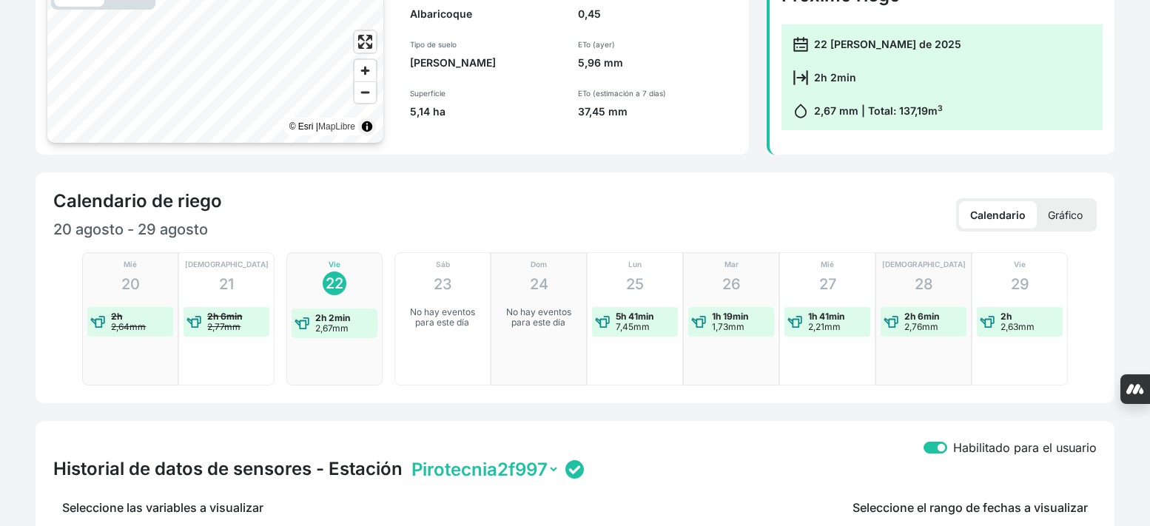
scroll to position [582, 0]
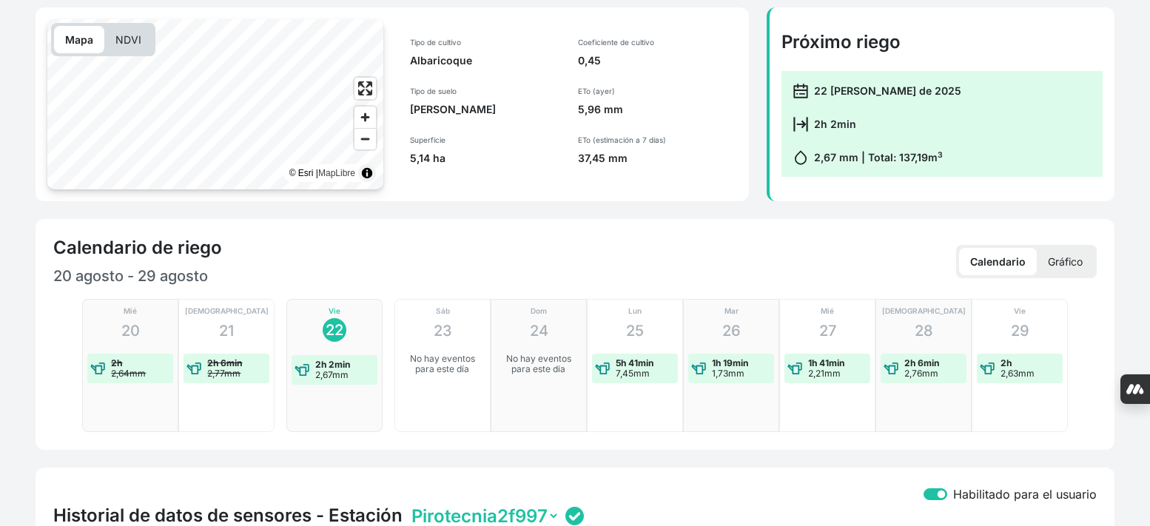
type input "[DATE]"
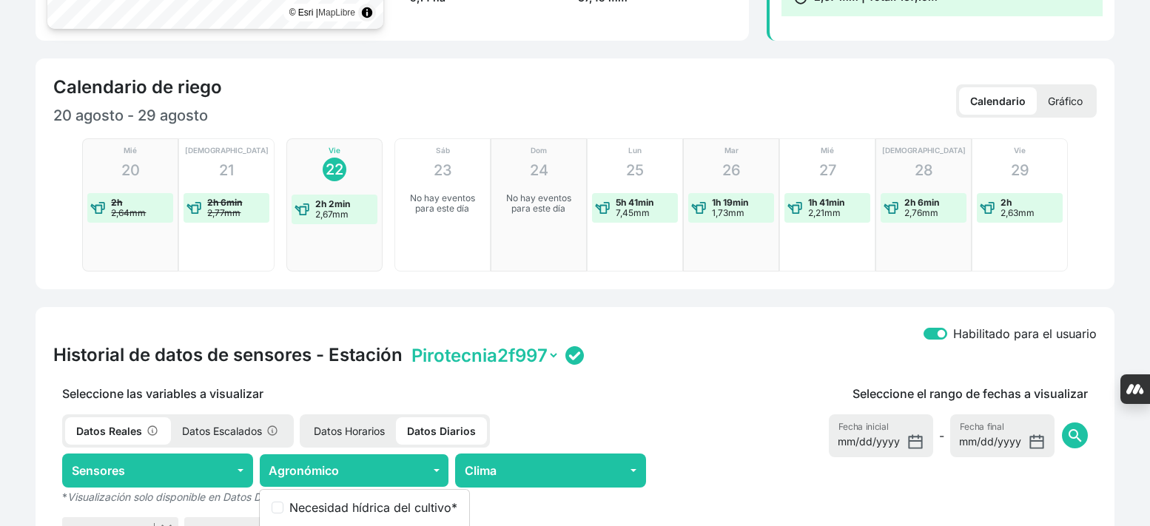
scroll to position [804, 0]
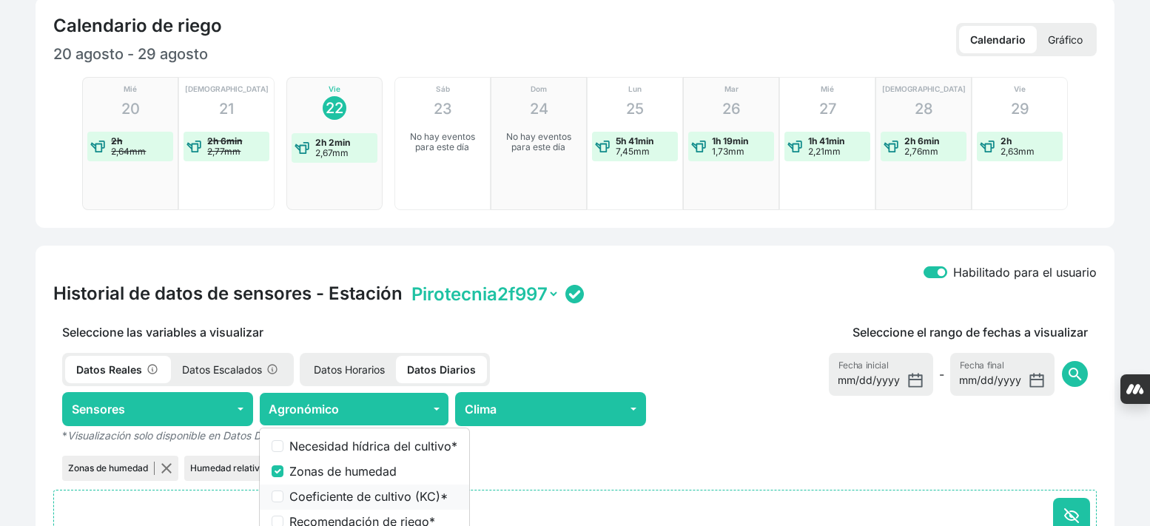
click at [383, 488] on label "Coeficiente de cultivo (KC) *" at bounding box center [373, 497] width 168 height 18
click at [283, 491] on input "Coeficiente de cultivo (KC) *" at bounding box center [278, 497] width 12 height 12
checkbox input "true"
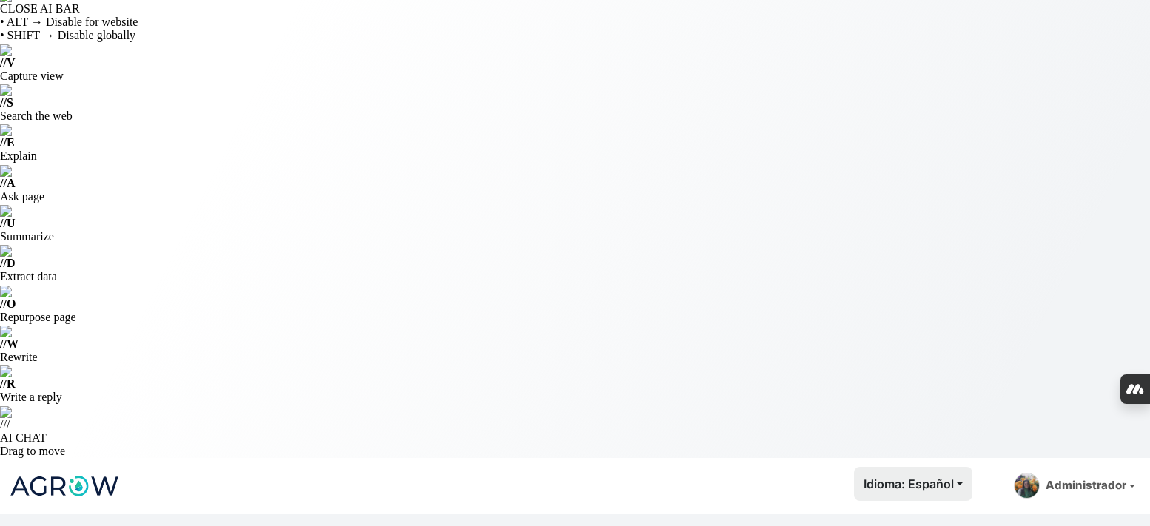
scroll to position [0, 0]
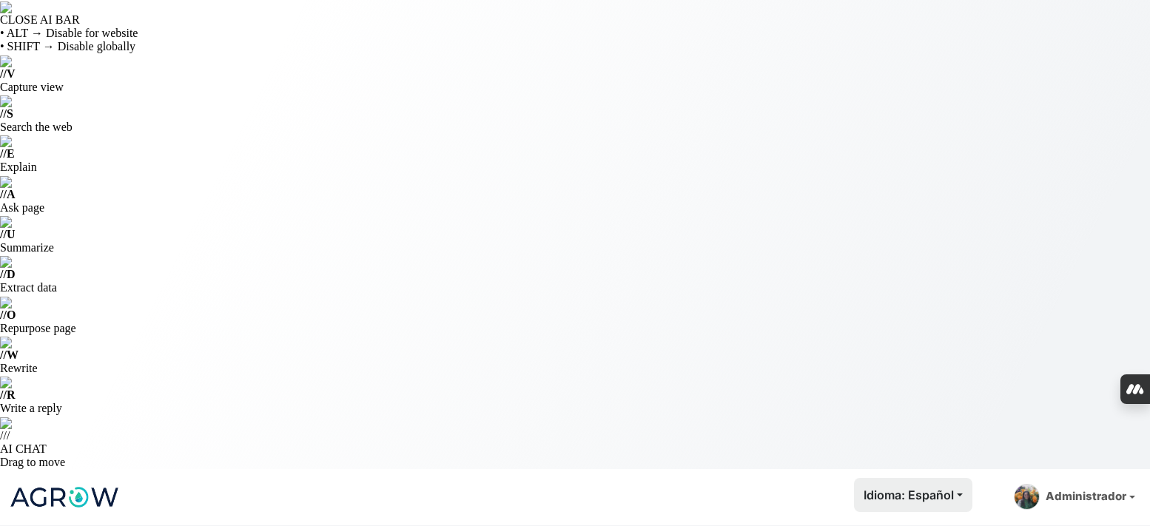
select select "2585"
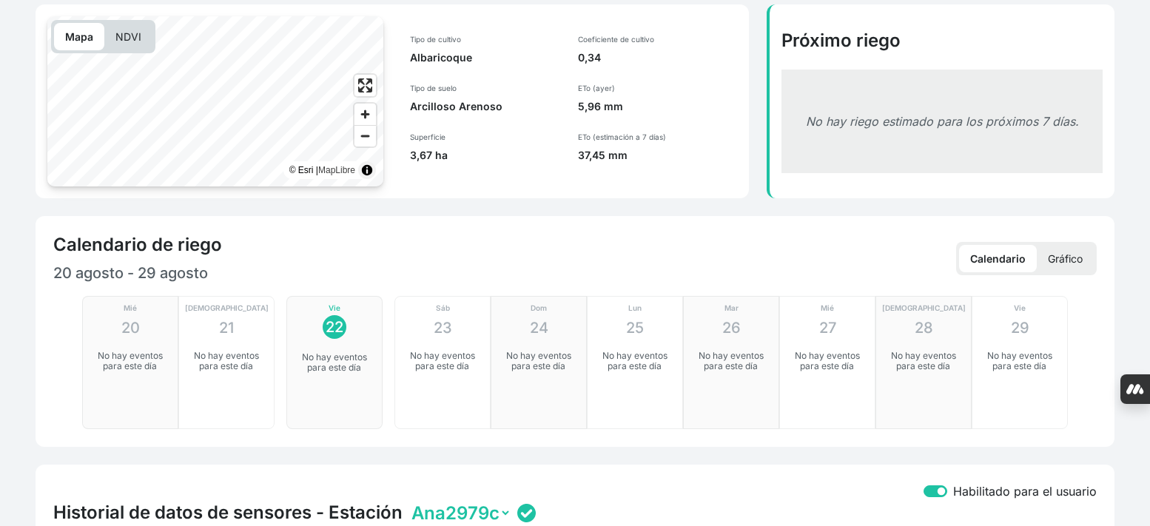
scroll to position [592, 0]
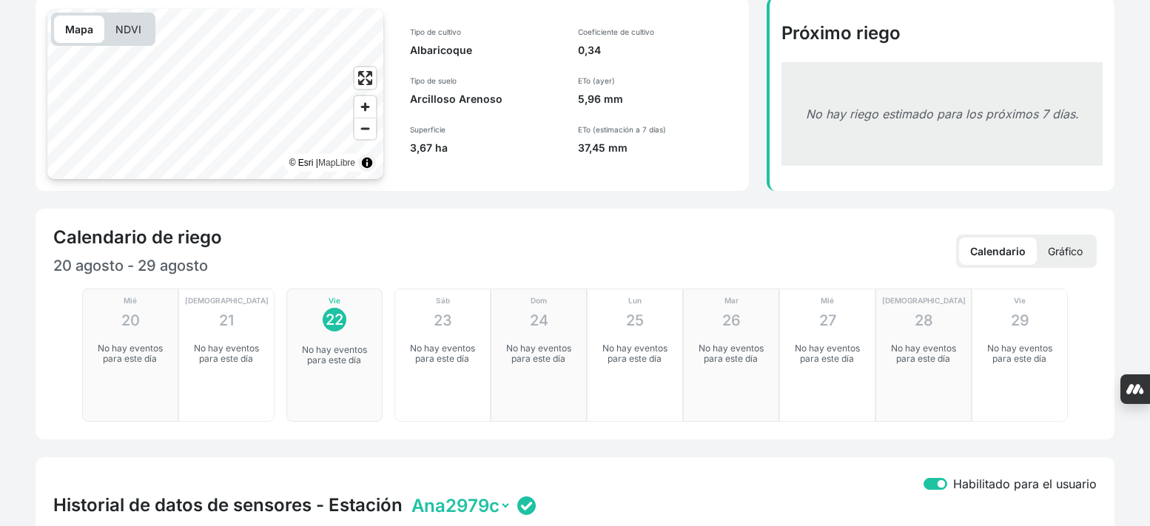
type input "2025-08-08"
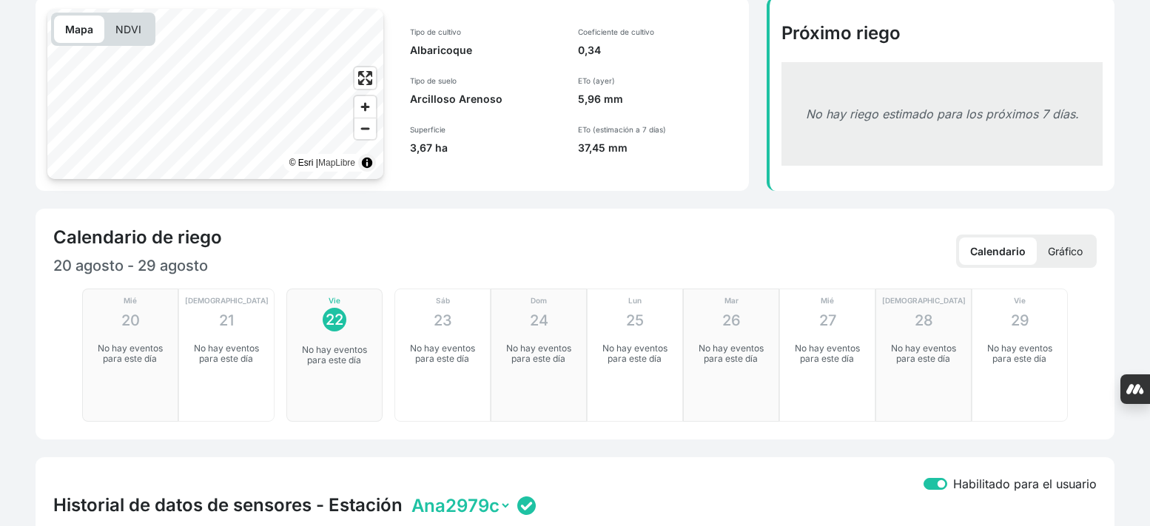
checkbox input "true"
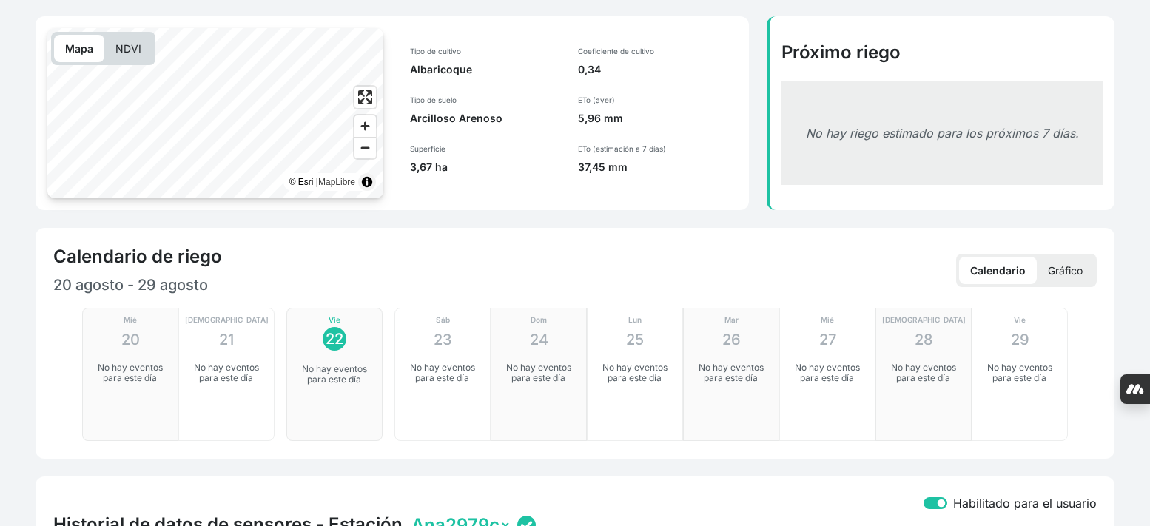
scroll to position [437, 0]
